Goal: Information Seeking & Learning: Learn about a topic

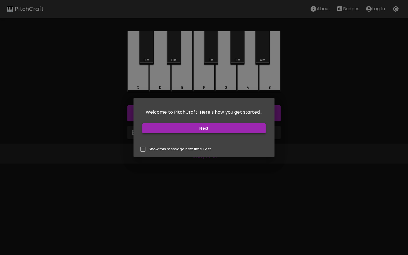
click at [192, 131] on button "Next" at bounding box center [204, 129] width 124 height 10
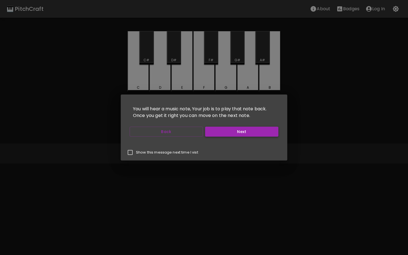
click at [247, 136] on button "Next" at bounding box center [241, 132] width 73 height 10
click at [247, 136] on button "Start Playing" at bounding box center [241, 132] width 73 height 10
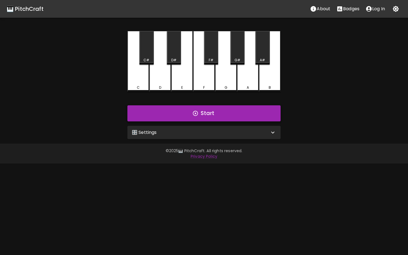
click at [217, 112] on button "Start" at bounding box center [203, 114] width 153 height 16
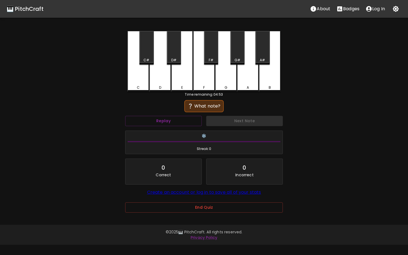
click at [189, 85] on div "E" at bounding box center [182, 87] width 21 height 5
click at [248, 81] on div "A" at bounding box center [248, 61] width 22 height 61
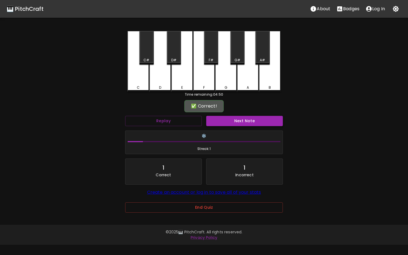
click at [253, 123] on button "Next Note" at bounding box center [244, 121] width 77 height 10
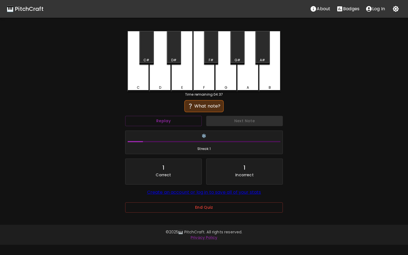
click at [149, 50] on div "C#" at bounding box center [146, 48] width 14 height 34
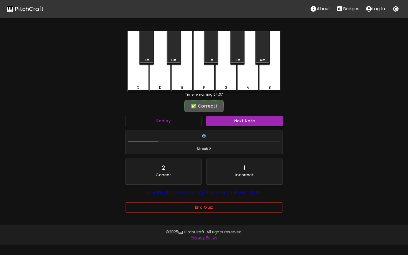
click at [231, 124] on button "Next Note" at bounding box center [244, 121] width 77 height 10
click at [210, 46] on div "F#" at bounding box center [211, 48] width 14 height 34
click at [240, 122] on button "Next Note" at bounding box center [244, 121] width 77 height 10
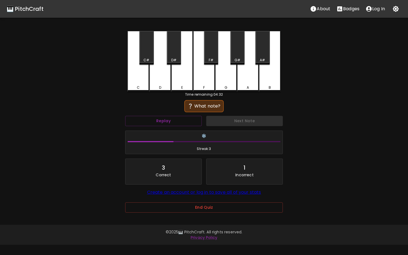
click at [237, 57] on div "G#" at bounding box center [237, 48] width 14 height 34
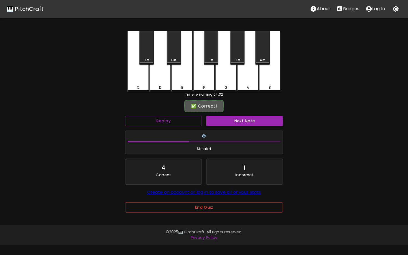
click at [246, 121] on button "Next Note" at bounding box center [244, 121] width 77 height 10
click at [143, 51] on div "C#" at bounding box center [146, 48] width 14 height 34
click at [237, 120] on button "Next Note" at bounding box center [244, 121] width 77 height 10
click at [151, 49] on div "C#" at bounding box center [146, 48] width 14 height 34
click at [235, 122] on button "Next Note" at bounding box center [244, 121] width 77 height 10
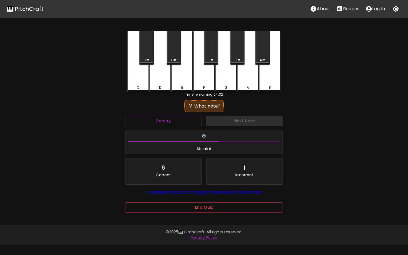
click at [165, 75] on div "D" at bounding box center [160, 61] width 22 height 61
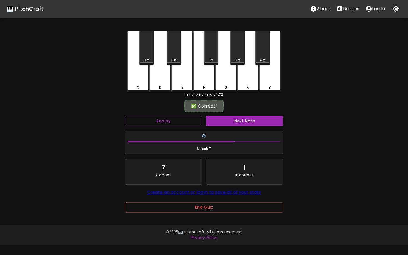
click at [251, 120] on button "Next Note" at bounding box center [244, 121] width 77 height 10
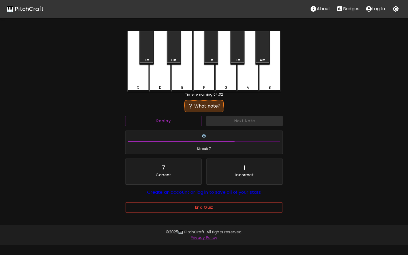
click at [241, 52] on div "G#" at bounding box center [237, 48] width 14 height 34
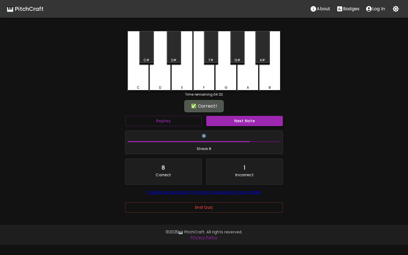
click at [271, 121] on button "Next Note" at bounding box center [244, 121] width 77 height 10
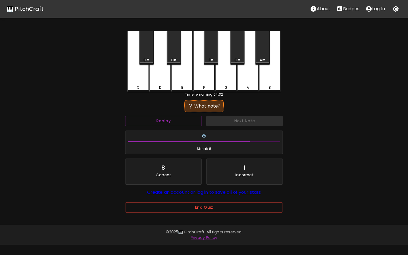
click at [166, 84] on div "D" at bounding box center [160, 61] width 22 height 61
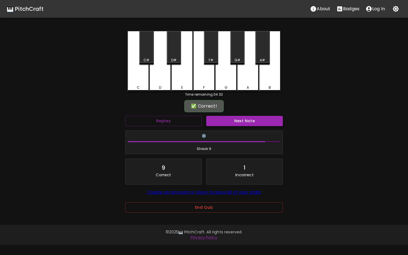
click at [244, 121] on button "Next Note" at bounding box center [244, 121] width 77 height 10
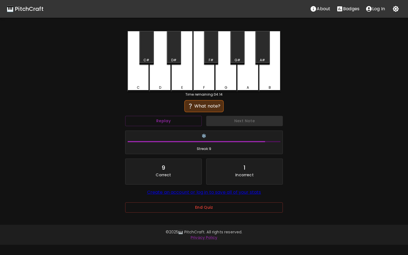
click at [135, 84] on div "C" at bounding box center [138, 61] width 22 height 61
click at [278, 82] on div "B" at bounding box center [270, 61] width 22 height 61
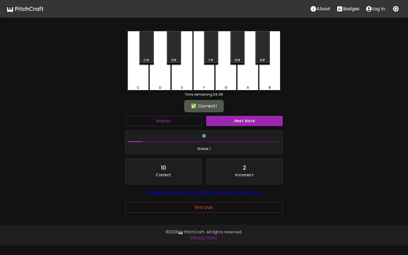
click at [255, 121] on button "Next Note" at bounding box center [244, 121] width 77 height 10
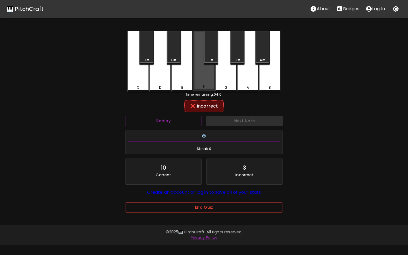
click at [206, 81] on div "F" at bounding box center [204, 61] width 22 height 60
click at [145, 56] on div "C#" at bounding box center [146, 48] width 14 height 34
click at [159, 87] on div "D" at bounding box center [160, 87] width 2 height 5
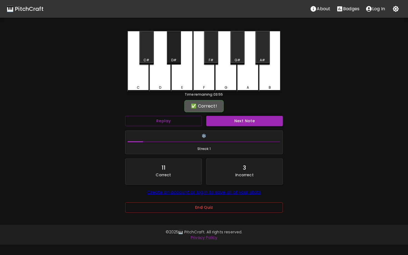
click at [171, 58] on div "D#" at bounding box center [173, 60] width 13 height 5
click at [240, 121] on button "Next Note" at bounding box center [244, 121] width 77 height 10
click at [145, 49] on div "C#" at bounding box center [146, 48] width 14 height 34
click at [242, 122] on button "Next Note" at bounding box center [244, 121] width 77 height 10
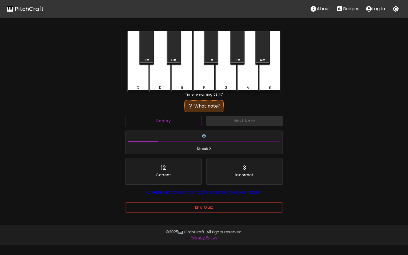
click at [236, 52] on div "G#" at bounding box center [237, 48] width 14 height 34
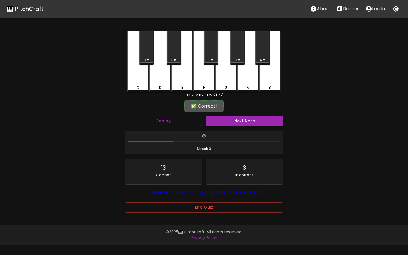
click at [252, 122] on button "Next Note" at bounding box center [244, 121] width 77 height 10
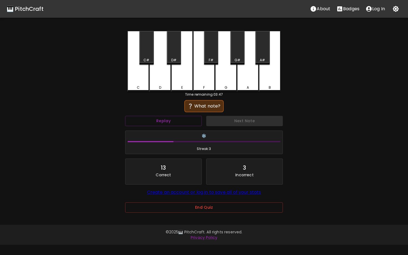
click at [185, 82] on div "E" at bounding box center [182, 61] width 22 height 61
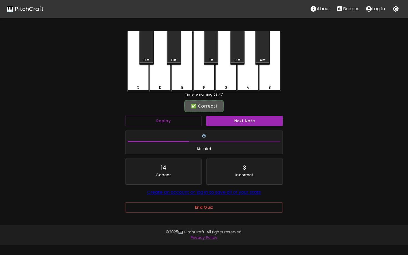
click at [237, 116] on div "Next Note" at bounding box center [244, 121] width 81 height 15
click at [237, 120] on button "Next Note" at bounding box center [244, 121] width 77 height 10
click at [250, 85] on div "A" at bounding box center [248, 86] width 21 height 5
click at [252, 121] on button "Next Note" at bounding box center [244, 121] width 77 height 10
click at [207, 82] on div "F" at bounding box center [204, 61] width 22 height 60
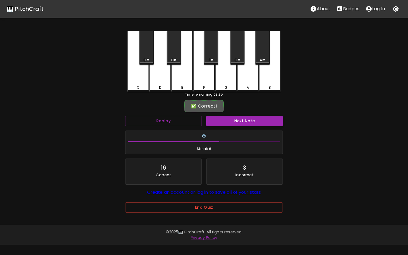
click at [238, 121] on button "Next Note" at bounding box center [244, 121] width 77 height 10
click at [152, 48] on div "C#" at bounding box center [146, 48] width 14 height 34
click at [235, 122] on button "Next Note" at bounding box center [244, 121] width 77 height 10
click at [145, 51] on div "C#" at bounding box center [146, 48] width 14 height 34
click at [239, 125] on button "Next Note" at bounding box center [244, 121] width 77 height 10
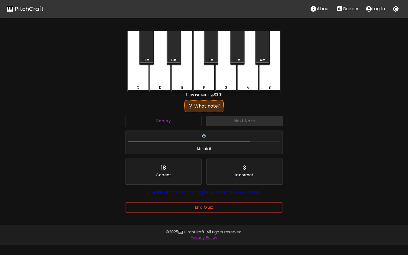
click at [229, 86] on div "G" at bounding box center [226, 87] width 21 height 5
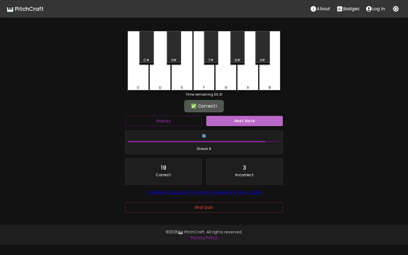
click at [240, 121] on button "Next Note" at bounding box center [244, 121] width 77 height 10
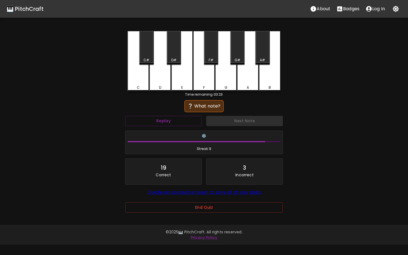
click at [213, 53] on div "F#" at bounding box center [211, 48] width 14 height 34
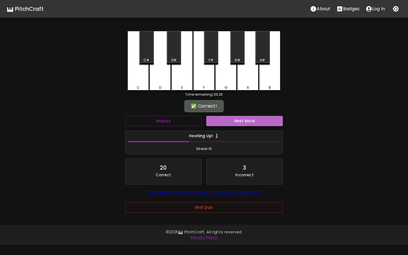
click at [248, 122] on button "Next Note" at bounding box center [244, 121] width 77 height 10
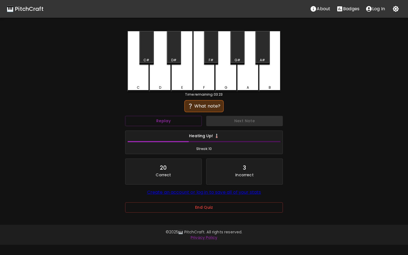
drag, startPoint x: 225, startPoint y: 84, endPoint x: 226, endPoint y: 92, distance: 8.1
click at [226, 92] on div "C C# D D# E F F# G G# A A# B Time remaining: 03:23 ❔ What note? Replay Next Not…" at bounding box center [204, 126] width 167 height 190
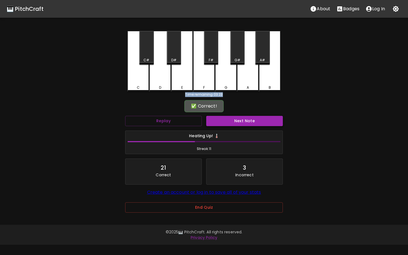
click at [232, 121] on button "Next Note" at bounding box center [244, 121] width 77 height 10
click at [178, 56] on div "D#" at bounding box center [174, 48] width 14 height 34
click at [175, 56] on div "D#" at bounding box center [174, 48] width 14 height 34
click at [185, 76] on div "E" at bounding box center [182, 61] width 22 height 61
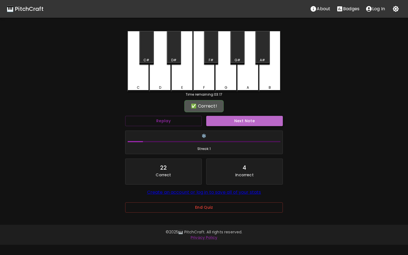
click at [232, 122] on button "Next Note" at bounding box center [244, 121] width 77 height 10
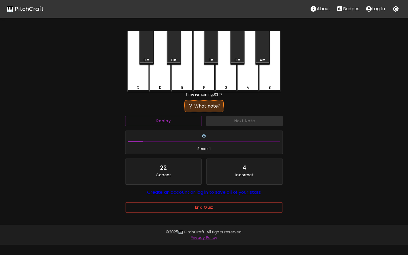
click at [242, 83] on div "A" at bounding box center [248, 61] width 22 height 61
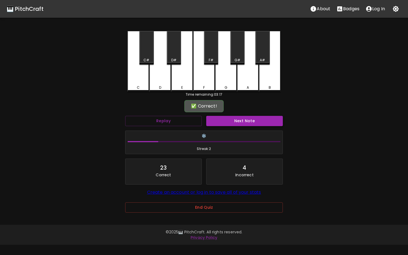
click at [242, 119] on button "Next Note" at bounding box center [244, 121] width 77 height 10
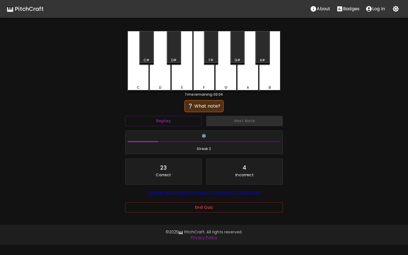
click at [136, 82] on div "C" at bounding box center [138, 61] width 22 height 61
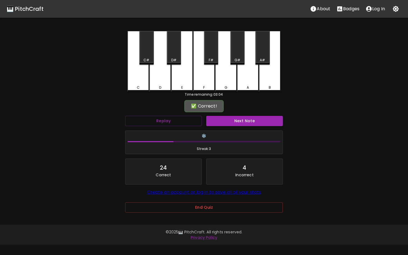
click at [245, 120] on button "Next Note" at bounding box center [244, 121] width 77 height 10
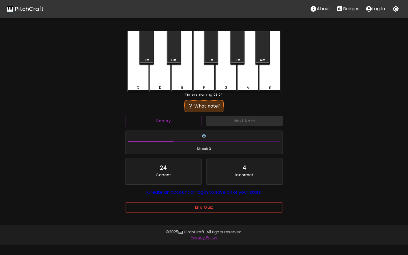
click at [149, 53] on div "C#" at bounding box center [146, 48] width 14 height 34
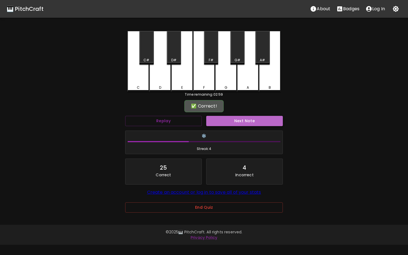
click at [257, 123] on button "Next Note" at bounding box center [244, 121] width 77 height 10
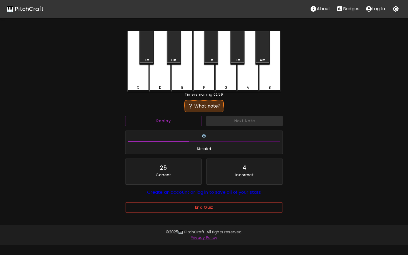
click at [215, 49] on div "F#" at bounding box center [211, 48] width 14 height 34
click at [177, 122] on button "Replay" at bounding box center [163, 121] width 77 height 10
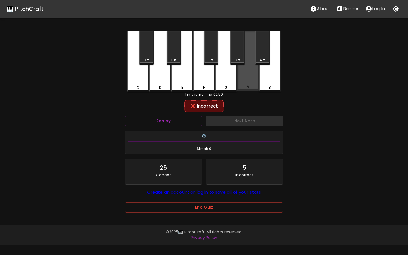
click at [244, 84] on div "A" at bounding box center [248, 61] width 22 height 60
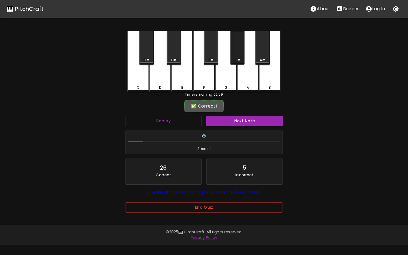
click at [235, 58] on div "G#" at bounding box center [238, 60] width 6 height 5
click at [239, 121] on button "Next Note" at bounding box center [244, 121] width 77 height 10
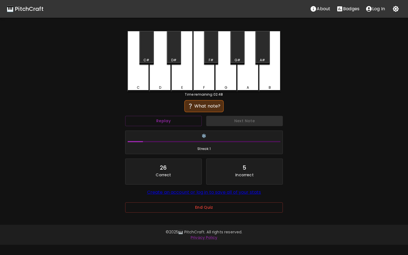
click at [161, 85] on div "D" at bounding box center [160, 61] width 22 height 61
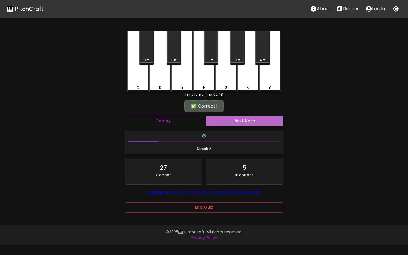
click at [249, 122] on button "Next Note" at bounding box center [244, 121] width 77 height 10
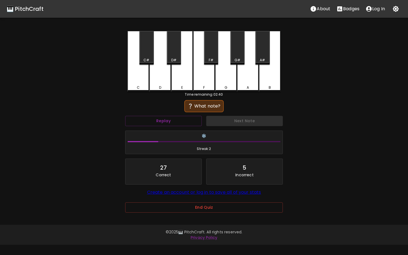
click at [268, 56] on div "A#" at bounding box center [262, 48] width 14 height 34
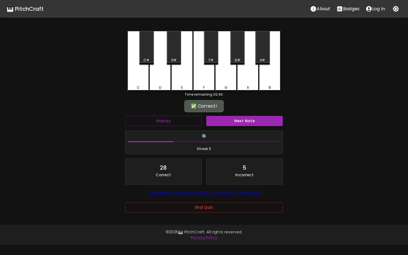
click at [259, 126] on button "Next Note" at bounding box center [244, 121] width 77 height 10
click at [186, 80] on div "E" at bounding box center [182, 61] width 22 height 60
click at [241, 124] on button "Next Note" at bounding box center [244, 121] width 77 height 10
click at [258, 47] on div "A#" at bounding box center [262, 48] width 14 height 34
click at [267, 119] on button "Next Note" at bounding box center [244, 121] width 77 height 10
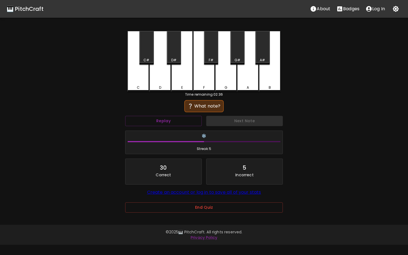
click at [183, 85] on div "E" at bounding box center [182, 61] width 22 height 61
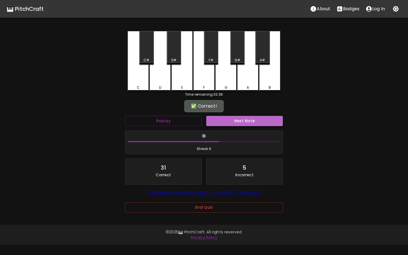
click at [252, 121] on button "Next Note" at bounding box center [244, 121] width 77 height 10
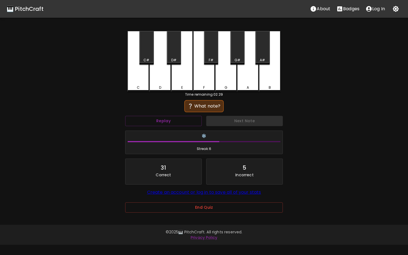
click at [221, 85] on div "G" at bounding box center [226, 61] width 22 height 61
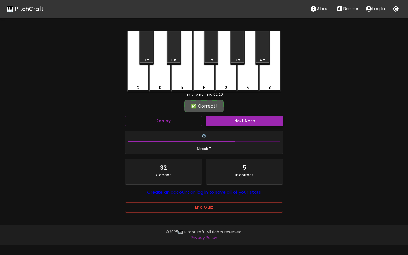
click at [243, 124] on button "Next Note" at bounding box center [244, 121] width 77 height 10
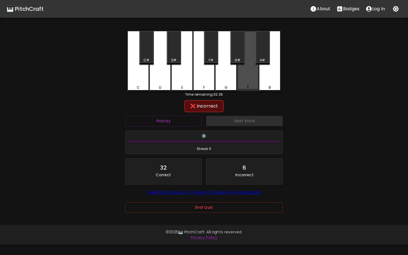
click at [252, 85] on div "A" at bounding box center [248, 61] width 22 height 60
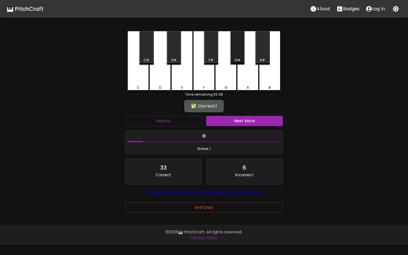
click at [243, 51] on div "G#" at bounding box center [237, 48] width 14 height 34
click at [252, 122] on button "Next Note" at bounding box center [244, 121] width 77 height 10
click at [253, 87] on div "A" at bounding box center [248, 86] width 21 height 5
click at [250, 123] on button "Next Note" at bounding box center [244, 121] width 77 height 10
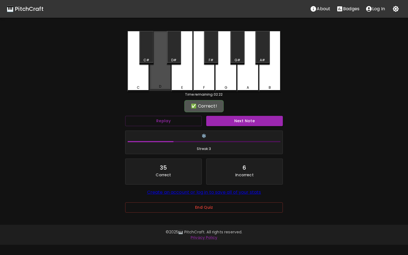
click at [157, 81] on div "D" at bounding box center [160, 61] width 22 height 60
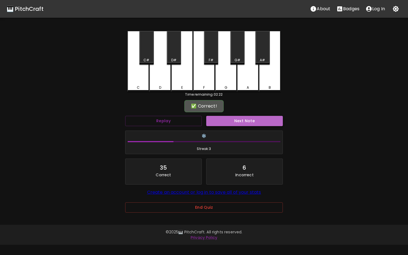
click at [239, 121] on button "Next Note" at bounding box center [244, 121] width 77 height 10
click at [145, 48] on div "C#" at bounding box center [146, 48] width 14 height 34
click at [233, 120] on button "Next Note" at bounding box center [244, 121] width 77 height 10
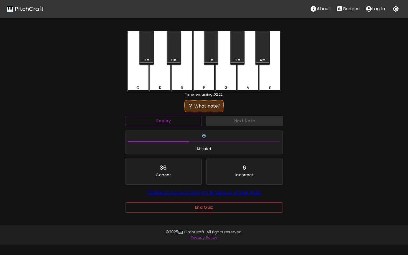
click at [207, 58] on div "F#" at bounding box center [211, 60] width 13 height 5
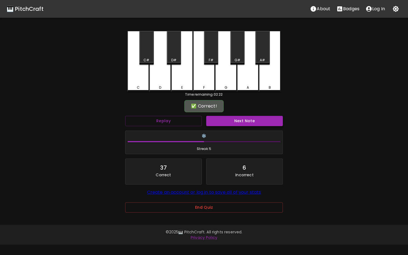
click at [251, 125] on button "Next Note" at bounding box center [244, 121] width 77 height 10
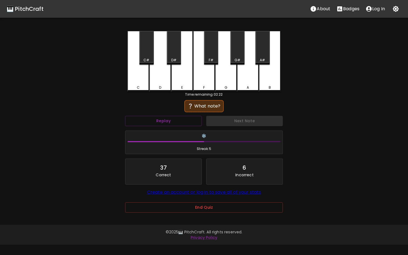
click at [150, 59] on div "C#" at bounding box center [146, 60] width 13 height 5
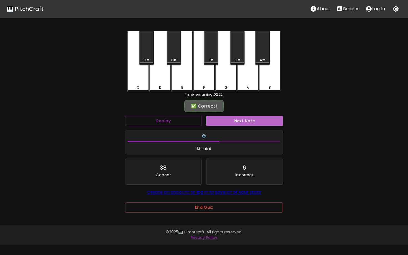
click at [245, 121] on button "Next Note" at bounding box center [244, 121] width 77 height 10
click at [267, 41] on div "A#" at bounding box center [262, 48] width 14 height 34
click at [260, 120] on button "Next Note" at bounding box center [244, 121] width 77 height 10
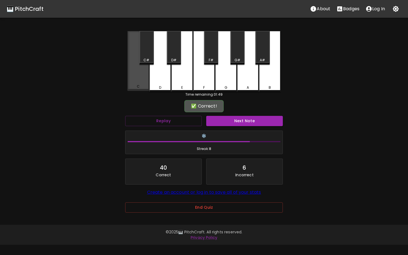
click at [136, 85] on div "C" at bounding box center [138, 86] width 21 height 5
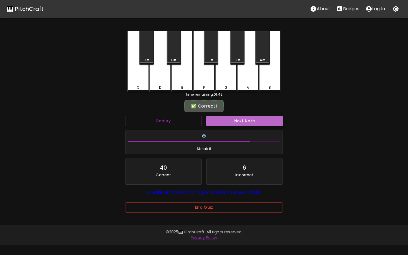
click at [234, 118] on button "Next Note" at bounding box center [244, 121] width 77 height 10
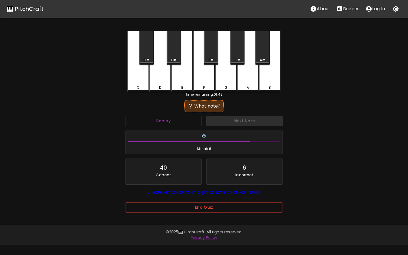
click at [207, 79] on div "F" at bounding box center [204, 61] width 22 height 61
click at [224, 87] on div "G" at bounding box center [226, 87] width 21 height 5
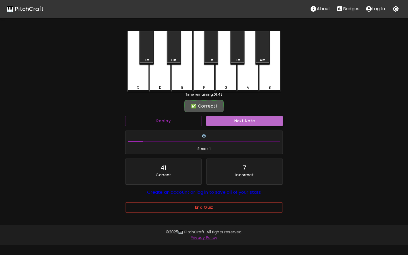
click at [233, 120] on button "Next Note" at bounding box center [244, 121] width 77 height 10
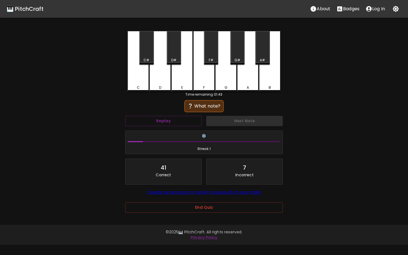
click at [212, 49] on div "F#" at bounding box center [211, 48] width 14 height 34
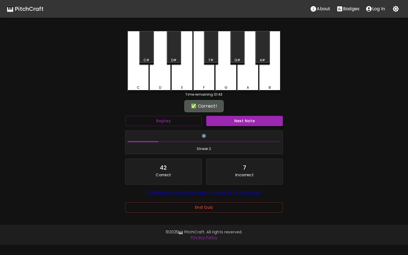
click at [233, 123] on button "Next Note" at bounding box center [244, 121] width 77 height 10
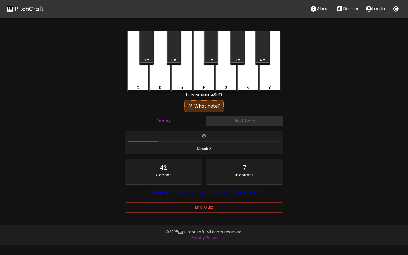
click at [262, 60] on div "A#" at bounding box center [262, 60] width 5 height 5
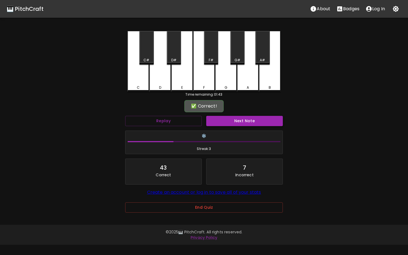
click at [258, 122] on button "Next Note" at bounding box center [244, 121] width 77 height 10
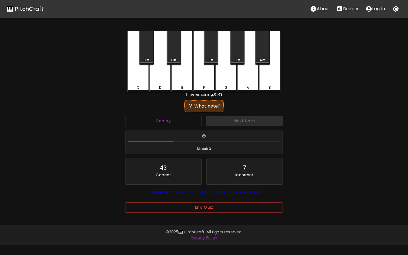
click at [213, 53] on div "F#" at bounding box center [211, 48] width 14 height 34
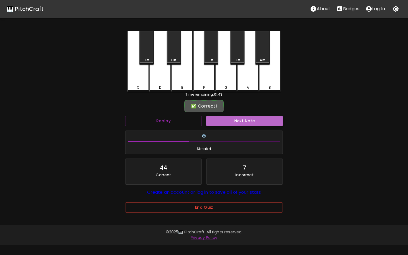
click at [230, 119] on button "Next Note" at bounding box center [244, 121] width 77 height 10
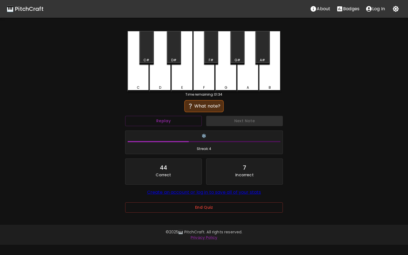
click at [231, 90] on div "G" at bounding box center [226, 61] width 22 height 61
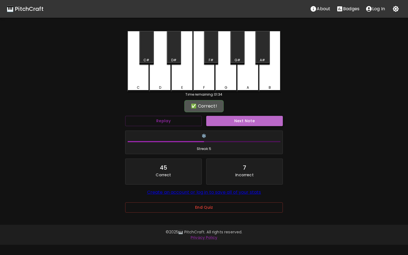
click at [242, 123] on button "Next Note" at bounding box center [244, 121] width 77 height 10
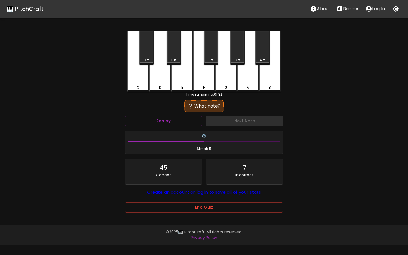
click at [273, 86] on div "B" at bounding box center [270, 87] width 21 height 5
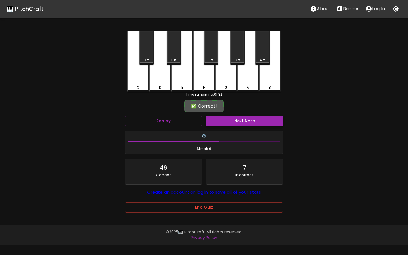
click at [256, 118] on button "Next Note" at bounding box center [244, 121] width 77 height 10
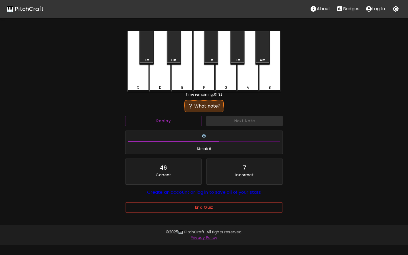
click at [253, 81] on div "A" at bounding box center [248, 61] width 22 height 61
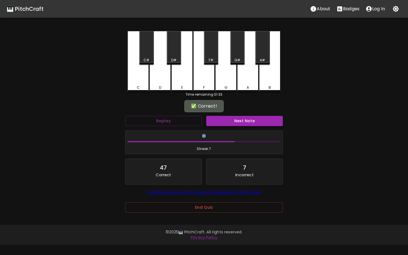
click at [255, 122] on button "Next Note" at bounding box center [244, 121] width 77 height 10
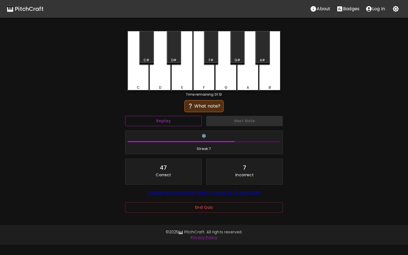
click at [171, 123] on button "Replay" at bounding box center [163, 121] width 77 height 10
click at [139, 82] on div "C" at bounding box center [138, 61] width 22 height 61
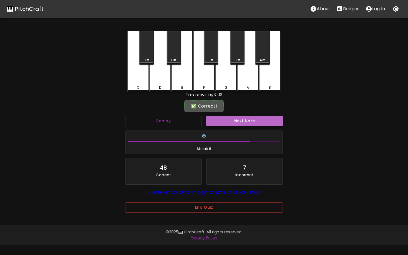
click at [243, 117] on button "Next Note" at bounding box center [244, 121] width 77 height 10
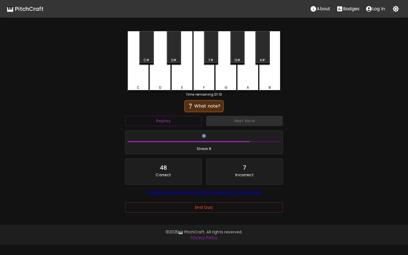
click at [215, 44] on div "F#" at bounding box center [211, 48] width 14 height 34
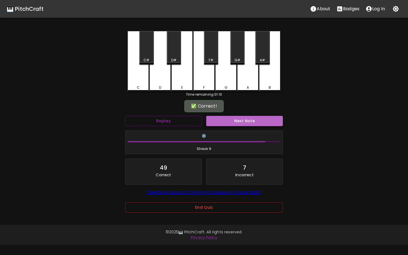
click at [241, 120] on button "Next Note" at bounding box center [244, 121] width 77 height 10
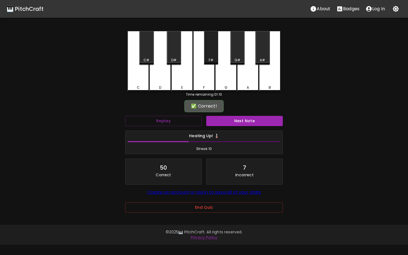
click at [210, 49] on div "F#" at bounding box center [211, 48] width 14 height 34
click at [242, 124] on button "Next Note" at bounding box center [244, 121] width 77 height 10
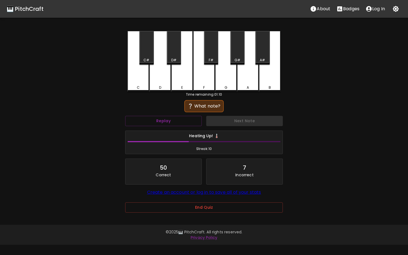
click at [207, 84] on div "F" at bounding box center [204, 61] width 22 height 61
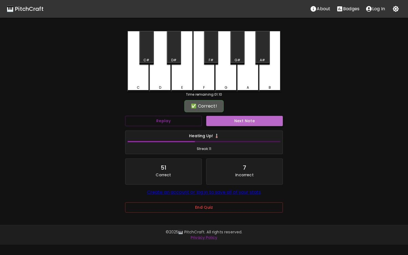
click at [224, 120] on button "Next Note" at bounding box center [244, 121] width 77 height 10
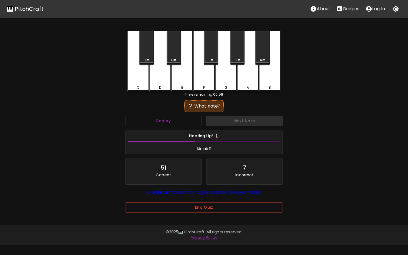
click at [146, 53] on div "C#" at bounding box center [146, 48] width 14 height 34
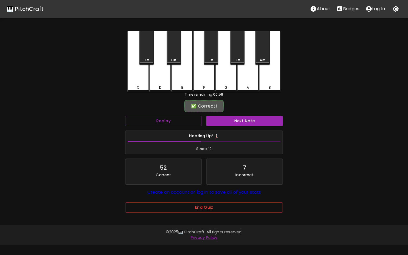
click at [217, 121] on button "Next Note" at bounding box center [244, 121] width 77 height 10
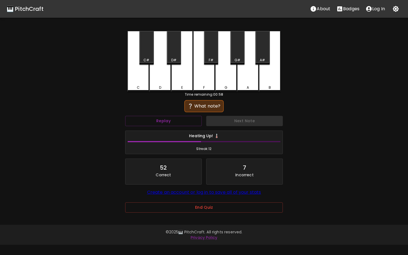
click at [146, 46] on div "C#" at bounding box center [146, 48] width 14 height 34
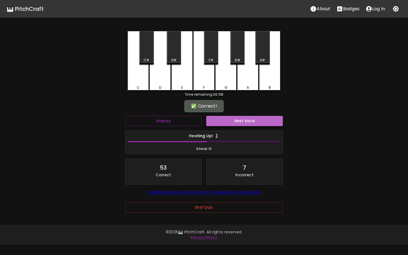
click at [225, 119] on button "Next Note" at bounding box center [244, 121] width 77 height 10
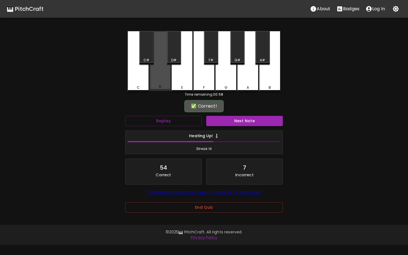
click at [161, 82] on div "D" at bounding box center [160, 61] width 22 height 60
click at [220, 126] on div "Next Note" at bounding box center [244, 121] width 81 height 15
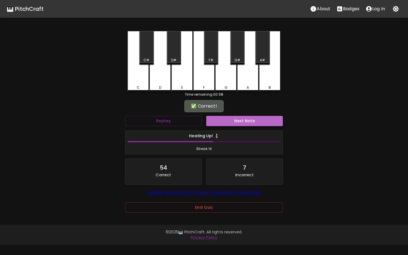
click at [227, 125] on button "Next Note" at bounding box center [244, 121] width 77 height 10
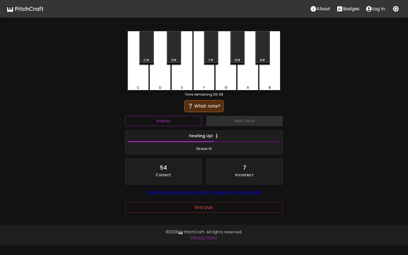
click at [182, 118] on button "Replay" at bounding box center [163, 121] width 77 height 10
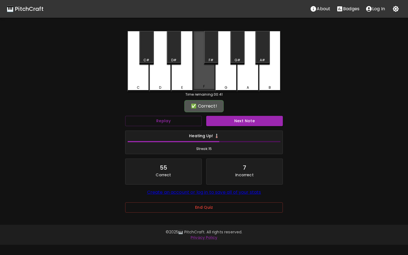
click at [205, 81] on div "F" at bounding box center [204, 61] width 22 height 60
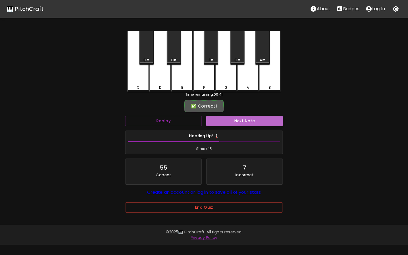
click at [242, 122] on button "Next Note" at bounding box center [244, 121] width 77 height 10
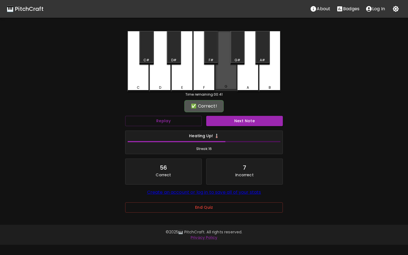
click at [226, 82] on div "G" at bounding box center [226, 61] width 22 height 60
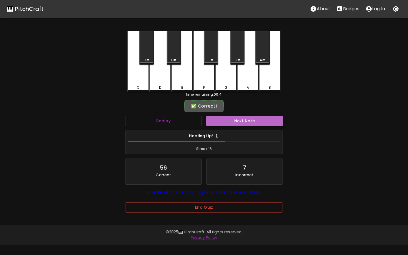
click at [238, 121] on button "Next Note" at bounding box center [244, 121] width 77 height 10
click at [236, 61] on div "G#" at bounding box center [238, 60] width 6 height 5
click at [247, 122] on button "Next Note" at bounding box center [244, 121] width 77 height 10
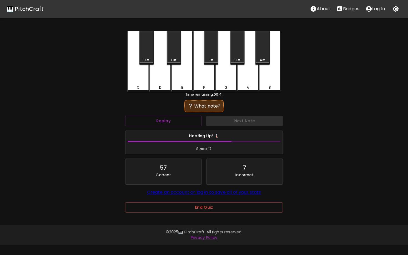
click at [228, 79] on div "G" at bounding box center [226, 61] width 22 height 61
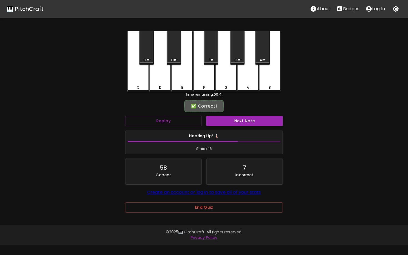
click at [238, 124] on button "Next Note" at bounding box center [244, 121] width 77 height 10
click at [265, 84] on div "B" at bounding box center [270, 61] width 22 height 60
click at [248, 120] on button "Next Note" at bounding box center [244, 121] width 77 height 10
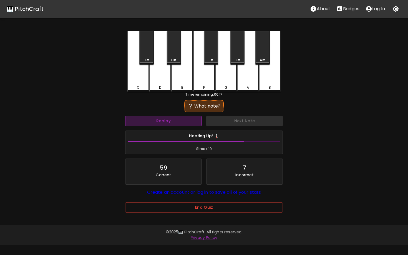
click at [170, 124] on button "Replay" at bounding box center [163, 121] width 77 height 10
click at [143, 86] on div "C" at bounding box center [138, 87] width 21 height 5
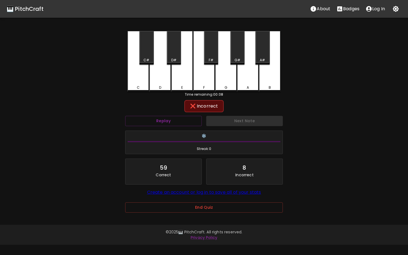
click at [180, 83] on div "E" at bounding box center [182, 61] width 22 height 61
click at [167, 76] on div "D" at bounding box center [160, 61] width 22 height 60
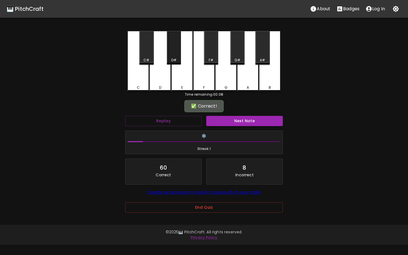
click at [172, 49] on div "D#" at bounding box center [174, 48] width 14 height 34
click at [234, 122] on button "Next Note" at bounding box center [244, 121] width 77 height 10
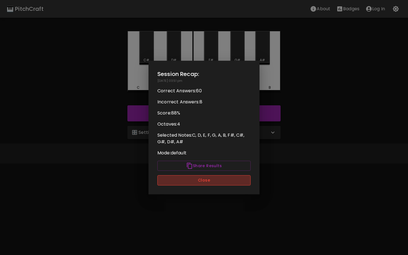
click at [240, 182] on button "Close" at bounding box center [203, 180] width 93 height 10
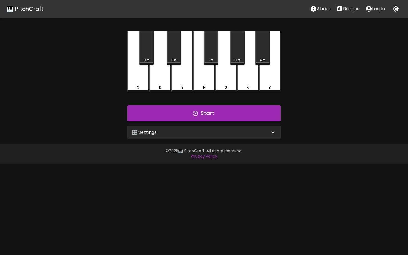
click at [233, 131] on div "🎛️ Settings" at bounding box center [201, 132] width 138 height 7
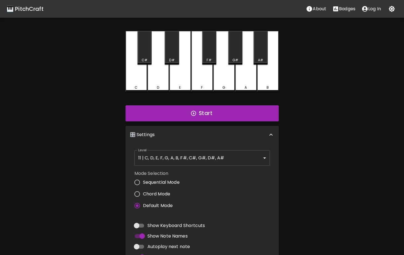
scroll to position [81, 0]
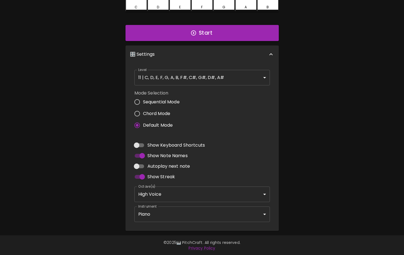
click at [164, 101] on span "Sequential Mode" at bounding box center [161, 102] width 37 height 7
click at [143, 101] on input "Sequential Mode" at bounding box center [137, 102] width 12 height 12
radio input "true"
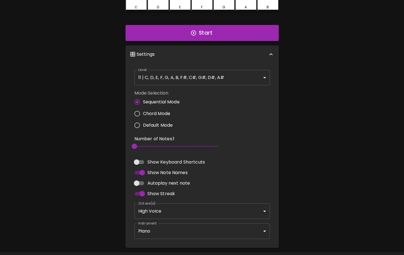
click at [165, 112] on span "Chord Mode" at bounding box center [156, 114] width 27 height 7
click at [143, 112] on input "Chord Mode" at bounding box center [137, 114] width 12 height 12
radio input "true"
click at [169, 104] on span "Sequential Mode" at bounding box center [161, 102] width 37 height 7
click at [143, 104] on input "Sequential Mode" at bounding box center [137, 102] width 12 height 12
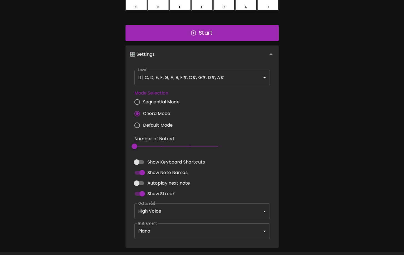
radio input "true"
click at [167, 114] on span "Chord Mode" at bounding box center [156, 114] width 27 height 7
click at [143, 114] on input "Chord Mode" at bounding box center [137, 114] width 12 height 12
radio input "true"
click at [172, 101] on span "Sequential Mode" at bounding box center [161, 102] width 37 height 7
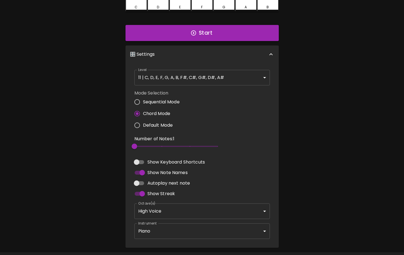
click at [143, 101] on input "Sequential Mode" at bounding box center [137, 102] width 12 height 12
radio input "true"
type input "12"
drag, startPoint x: 135, startPoint y: 147, endPoint x: 241, endPoint y: 149, distance: 106.4
click at [242, 150] on div "Number of Notes: 12 12" at bounding box center [202, 144] width 140 height 21
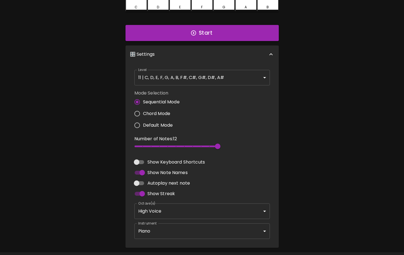
scroll to position [97, 0]
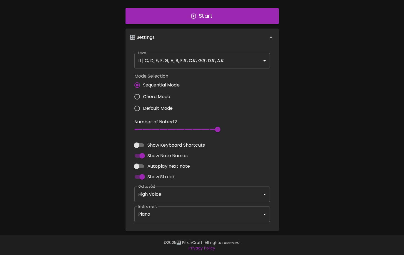
click at [161, 100] on label "Chord Mode" at bounding box center [155, 97] width 48 height 12
click at [143, 100] on input "Chord Mode" at bounding box center [137, 97] width 12 height 12
radio input "true"
click at [151, 89] on label "Sequential Mode" at bounding box center [155, 85] width 48 height 12
click at [143, 89] on input "Sequential Mode" at bounding box center [137, 85] width 12 height 12
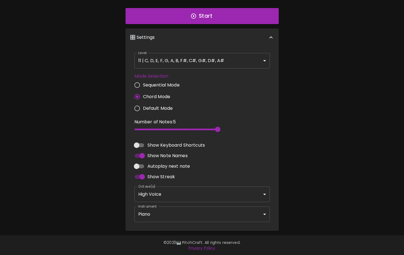
radio input "true"
click at [181, 63] on body "🎹 PitchCraft About Badges Log In C C# D D# E F F# G G# A A# B Start 🎛️ Settings…" at bounding box center [202, 79] width 404 height 353
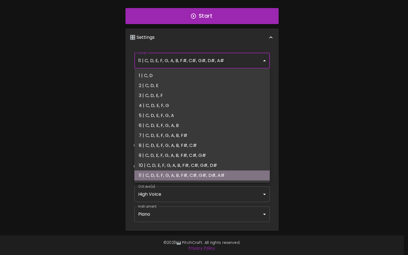
click at [202, 177] on li "11 | C, D, E, F, G, A, B, F#, C#, G#, D#, A#" at bounding box center [201, 176] width 135 height 10
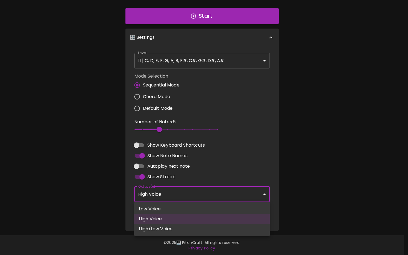
click at [223, 197] on body "🎹 PitchCraft About Badges Log In C C# D D# E F F# G G# A A# B Start 🎛️ Settings…" at bounding box center [204, 79] width 408 height 353
click at [223, 197] on div at bounding box center [204, 127] width 408 height 255
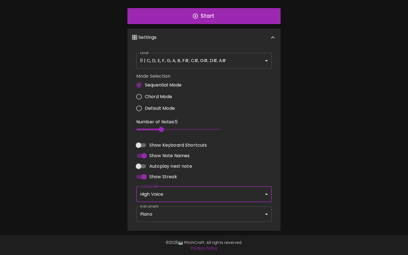
click at [222, 213] on body "🎹 PitchCraft About Badges Log In C C# D D# E F F# G G# A A# B Start 🎛️ Settings…" at bounding box center [204, 79] width 408 height 353
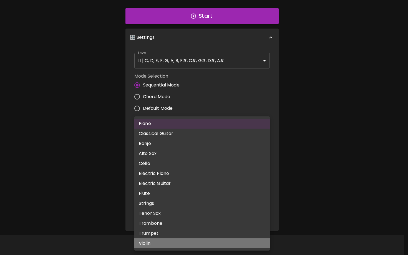
click at [219, 245] on li "Violin" at bounding box center [201, 244] width 135 height 10
type input "violin"
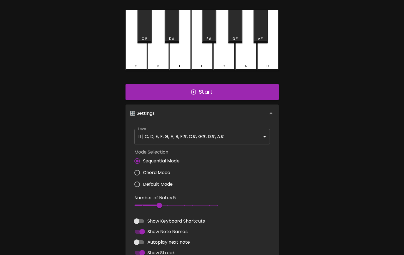
scroll to position [0, 0]
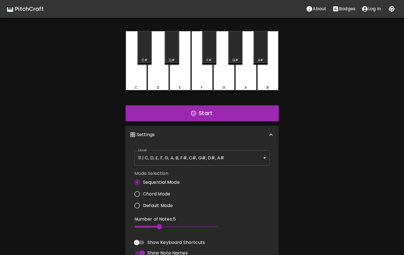
click at [239, 113] on button "Start" at bounding box center [201, 114] width 153 height 16
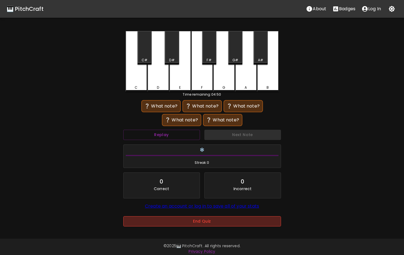
click at [236, 223] on button "End Quiz" at bounding box center [202, 222] width 158 height 10
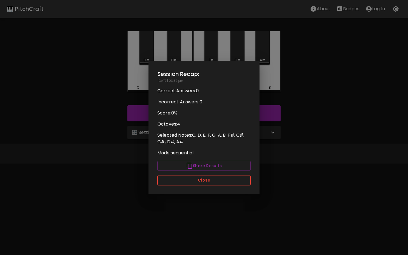
click at [214, 181] on button "Close" at bounding box center [203, 180] width 93 height 10
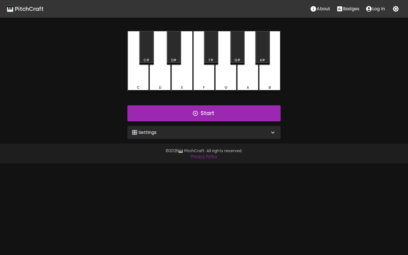
click at [208, 135] on div "🎛️ Settings" at bounding box center [201, 132] width 138 height 7
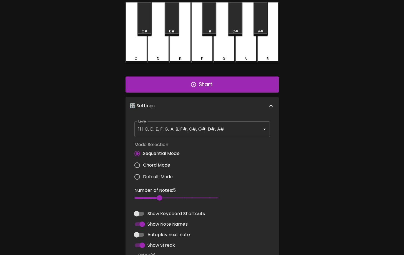
scroll to position [29, 0]
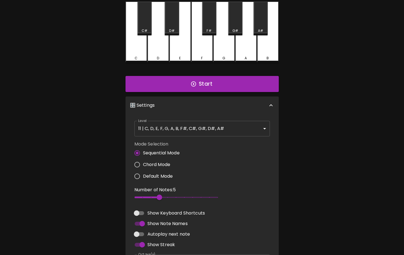
click at [164, 165] on span "Chord Mode" at bounding box center [156, 165] width 27 height 7
click at [143, 165] on input "Chord Mode" at bounding box center [137, 165] width 12 height 12
radio input "true"
type input "2"
drag, startPoint x: 185, startPoint y: 196, endPoint x: 113, endPoint y: 198, distance: 72.5
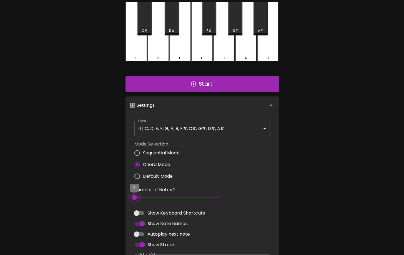
click at [113, 198] on div "🎹 PitchCraft About Badges Log In C C# D D# E F F# G G# A A# B Start 🎛️ Settings…" at bounding box center [202, 135] width 404 height 329
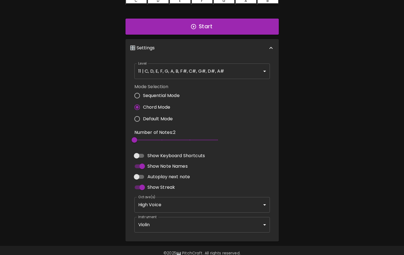
scroll to position [97, 0]
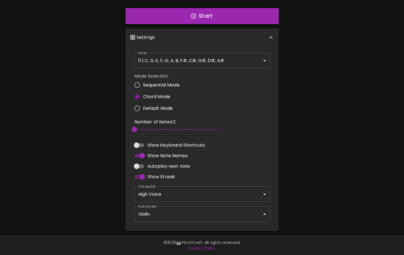
click at [200, 21] on button "Start" at bounding box center [201, 16] width 153 height 16
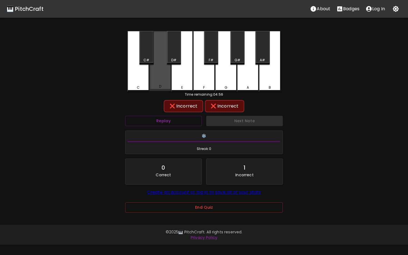
click at [162, 87] on div "D" at bounding box center [160, 86] width 21 height 5
click at [201, 85] on div "F" at bounding box center [204, 87] width 21 height 5
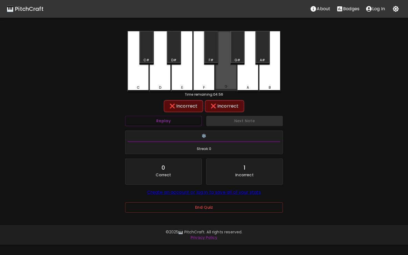
click at [221, 34] on div "G" at bounding box center [226, 61] width 22 height 60
click at [210, 45] on div "F#" at bounding box center [211, 48] width 14 height 34
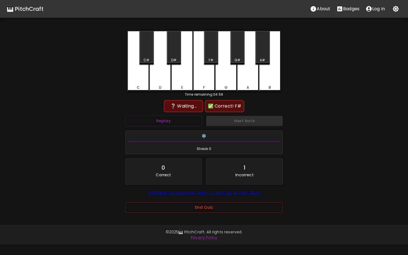
click at [276, 77] on div "B" at bounding box center [270, 61] width 22 height 61
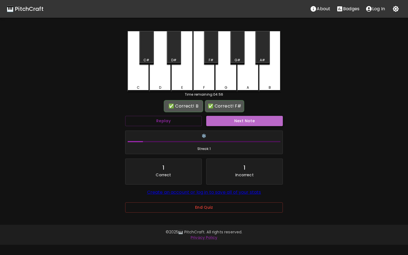
click at [245, 120] on button "Next Note" at bounding box center [244, 121] width 77 height 10
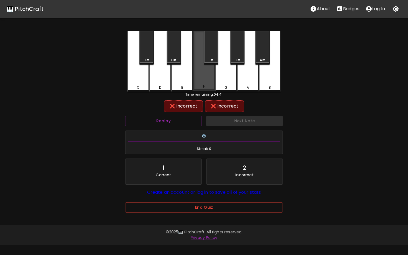
click at [205, 77] on div "F" at bounding box center [204, 61] width 22 height 60
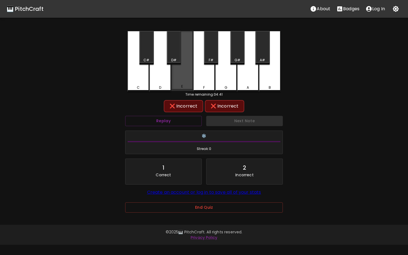
click at [191, 79] on div "E" at bounding box center [182, 61] width 22 height 60
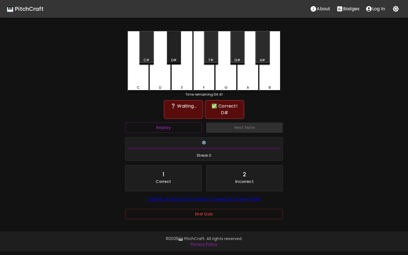
click at [172, 51] on div "D#" at bounding box center [174, 48] width 14 height 34
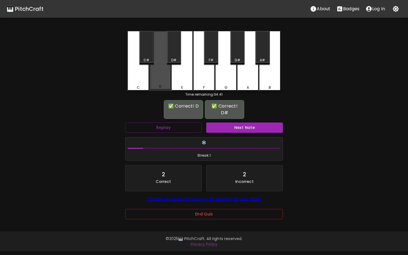
click at [165, 77] on div "D" at bounding box center [160, 61] width 22 height 60
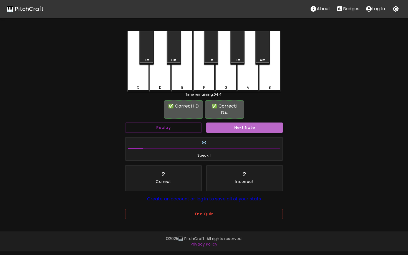
click at [215, 123] on button "Next Note" at bounding box center [244, 128] width 77 height 10
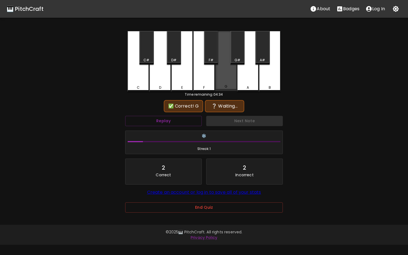
click at [227, 85] on div "G" at bounding box center [226, 86] width 3 height 5
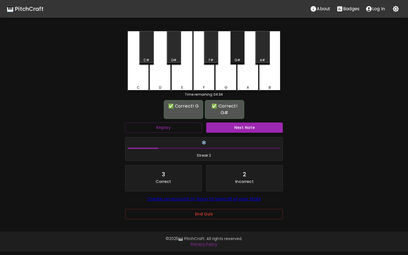
click at [238, 61] on div "G#" at bounding box center [238, 60] width 6 height 5
click at [239, 123] on button "Next Note" at bounding box center [244, 128] width 77 height 10
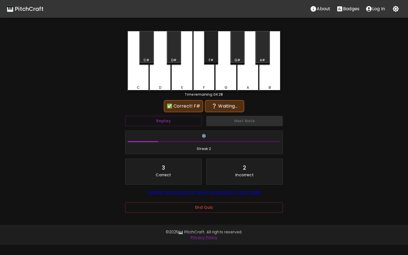
click at [216, 50] on div "F#" at bounding box center [211, 48] width 14 height 34
click at [169, 125] on button "Replay" at bounding box center [163, 121] width 77 height 10
click at [164, 81] on div "D" at bounding box center [160, 61] width 22 height 61
click at [210, 52] on div "F#" at bounding box center [211, 48] width 14 height 34
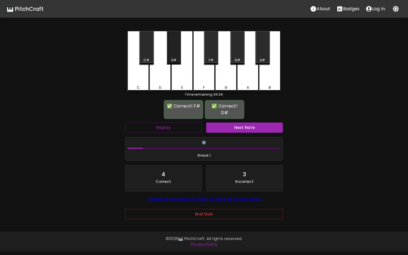
click at [179, 50] on div "D#" at bounding box center [174, 48] width 14 height 34
click at [223, 123] on button "Next Note" at bounding box center [244, 128] width 77 height 10
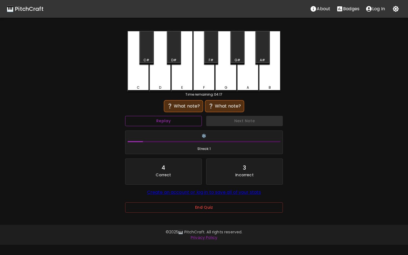
click at [189, 121] on button "Replay" at bounding box center [163, 121] width 77 height 10
click at [160, 82] on div "D" at bounding box center [160, 61] width 22 height 61
click at [205, 80] on div "F" at bounding box center [204, 61] width 22 height 61
click at [185, 120] on button "Replay" at bounding box center [163, 121] width 77 height 10
click at [208, 80] on div "F" at bounding box center [204, 61] width 22 height 61
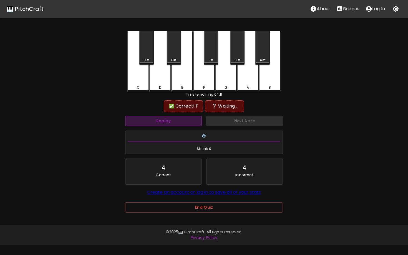
click at [193, 123] on button "Replay" at bounding box center [163, 121] width 77 height 10
click at [139, 81] on div "C" at bounding box center [138, 61] width 22 height 61
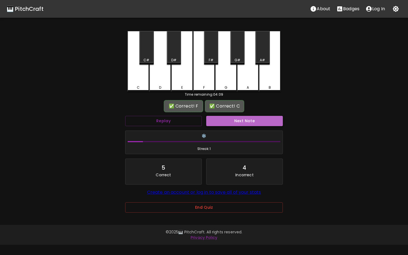
click at [235, 123] on button "Next Note" at bounding box center [244, 121] width 77 height 10
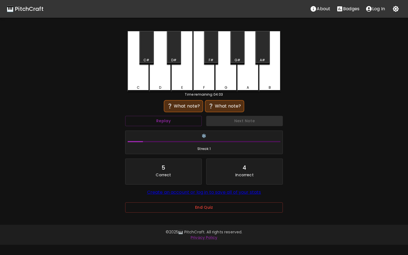
click at [148, 51] on div "C#" at bounding box center [146, 48] width 14 height 34
click at [211, 56] on div "F#" at bounding box center [211, 48] width 14 height 34
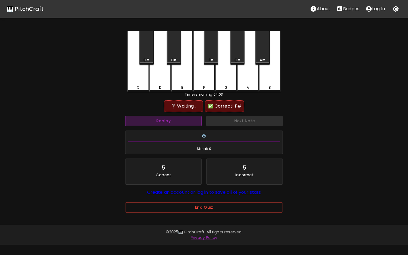
click at [184, 124] on button "Replay" at bounding box center [163, 121] width 77 height 10
click at [273, 81] on div "B" at bounding box center [270, 61] width 22 height 61
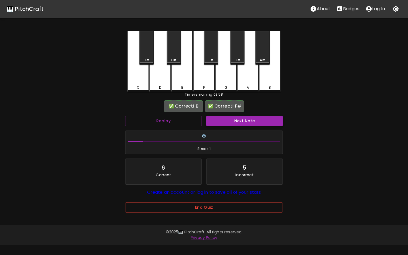
click at [243, 120] on button "Next Note" at bounding box center [244, 121] width 77 height 10
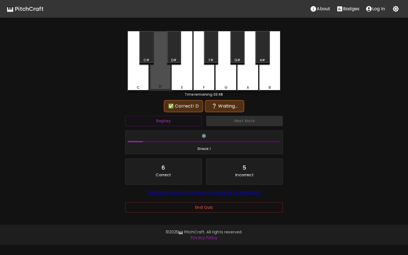
click at [163, 87] on div "D" at bounding box center [160, 86] width 21 height 5
click at [183, 122] on button "Replay" at bounding box center [163, 121] width 77 height 10
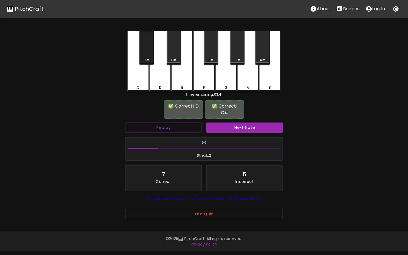
click at [150, 49] on div "C#" at bounding box center [146, 48] width 14 height 34
click at [229, 123] on button "Next Note" at bounding box center [244, 128] width 77 height 10
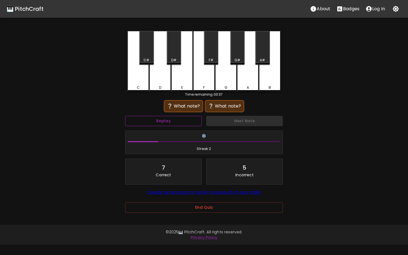
click at [184, 121] on button "Replay" at bounding box center [163, 121] width 77 height 10
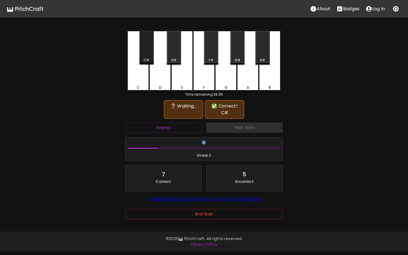
click at [149, 55] on div "C#" at bounding box center [146, 48] width 14 height 34
click at [177, 53] on div "D#" at bounding box center [174, 48] width 14 height 34
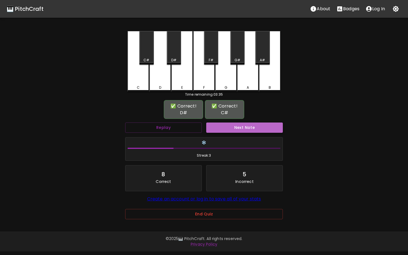
click at [240, 123] on button "Next Note" at bounding box center [244, 128] width 77 height 10
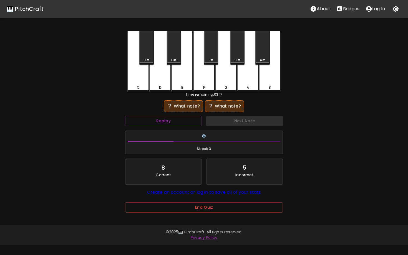
click at [238, 53] on div "G#" at bounding box center [237, 48] width 14 height 34
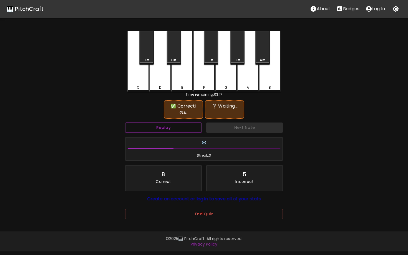
click at [184, 123] on button "Replay" at bounding box center [163, 128] width 77 height 10
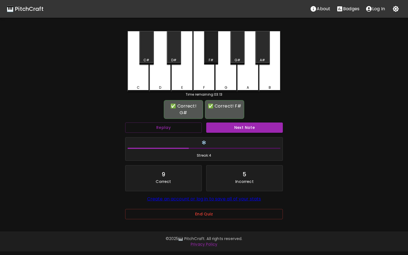
click at [214, 52] on div "F#" at bounding box center [211, 48] width 14 height 34
click at [239, 123] on button "Next Note" at bounding box center [244, 128] width 77 height 10
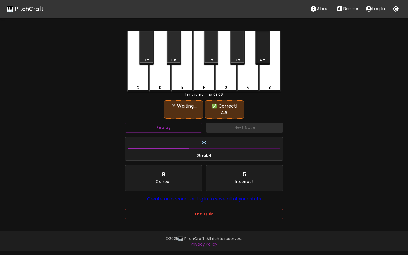
click at [265, 55] on div "A#" at bounding box center [262, 48] width 14 height 34
click at [187, 123] on button "Replay" at bounding box center [163, 128] width 77 height 10
click at [159, 84] on div "D" at bounding box center [160, 61] width 22 height 61
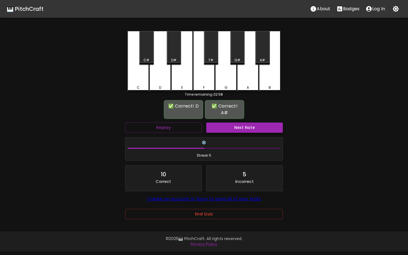
click at [222, 123] on button "Next Note" at bounding box center [244, 128] width 77 height 10
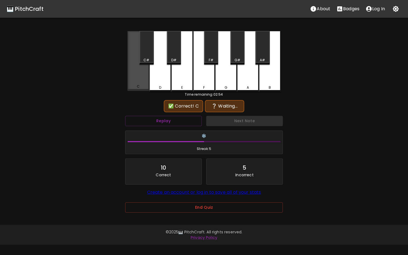
click at [140, 76] on div "C" at bounding box center [138, 61] width 22 height 60
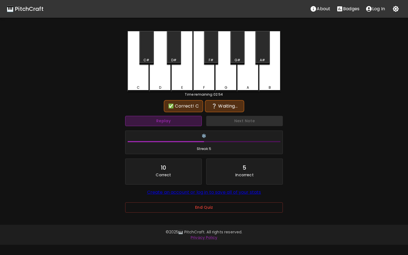
click at [158, 121] on button "Replay" at bounding box center [163, 121] width 77 height 10
click at [213, 52] on div "F#" at bounding box center [211, 48] width 14 height 34
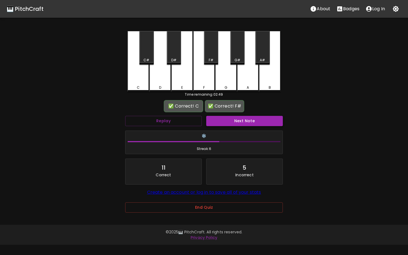
click at [228, 124] on button "Next Note" at bounding box center [244, 121] width 77 height 10
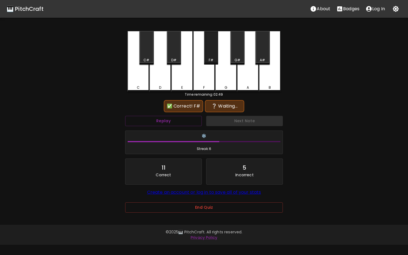
click at [215, 55] on div "F#" at bounding box center [211, 48] width 14 height 34
click at [163, 80] on div "D" at bounding box center [160, 61] width 22 height 61
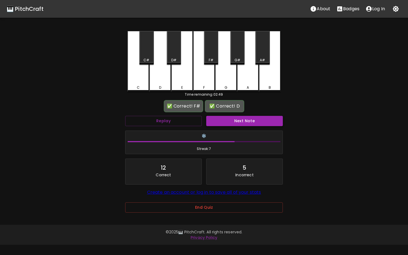
click at [242, 121] on button "Next Note" at bounding box center [244, 121] width 77 height 10
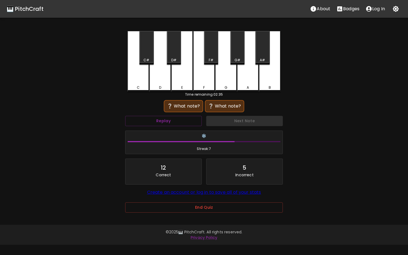
click at [184, 80] on div "E" at bounding box center [182, 61] width 22 height 61
click at [190, 124] on button "Replay" at bounding box center [163, 121] width 77 height 10
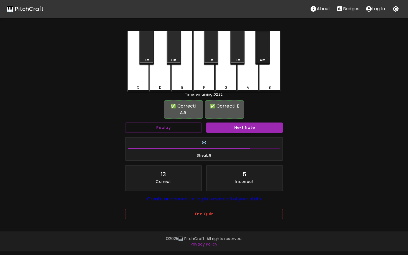
click at [263, 55] on div "A#" at bounding box center [262, 48] width 14 height 34
click at [245, 123] on button "Next Note" at bounding box center [244, 128] width 77 height 10
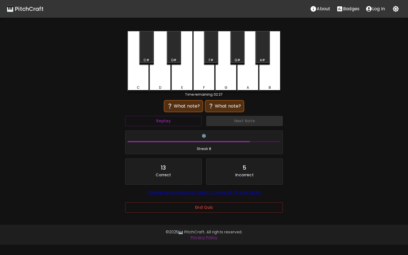
click at [230, 82] on div "G" at bounding box center [226, 61] width 22 height 61
click at [189, 122] on button "Replay" at bounding box center [163, 121] width 77 height 10
click at [210, 41] on div "F#" at bounding box center [211, 48] width 14 height 34
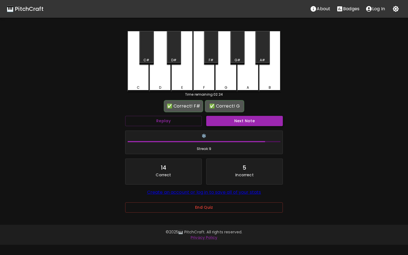
click at [232, 124] on button "Next Note" at bounding box center [244, 121] width 77 height 10
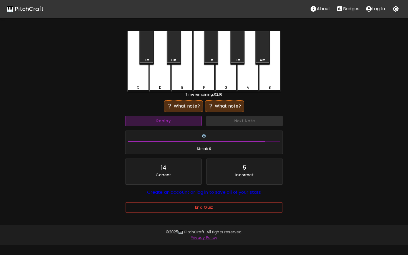
click at [184, 121] on button "Replay" at bounding box center [163, 121] width 77 height 10
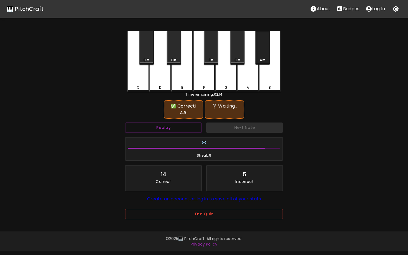
click at [264, 54] on div "A#" at bounding box center [262, 48] width 14 height 34
click at [190, 124] on button "Replay" at bounding box center [163, 128] width 77 height 10
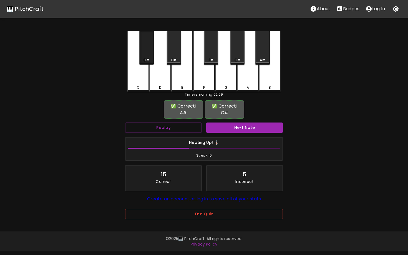
click at [147, 52] on div "C#" at bounding box center [146, 48] width 14 height 34
click at [246, 123] on button "Next Note" at bounding box center [244, 128] width 77 height 10
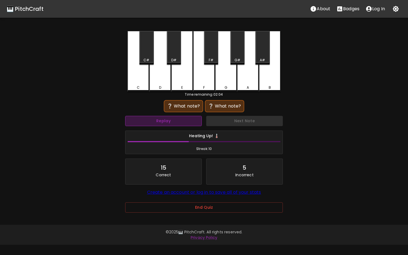
click at [187, 123] on button "Replay" at bounding box center [163, 121] width 77 height 10
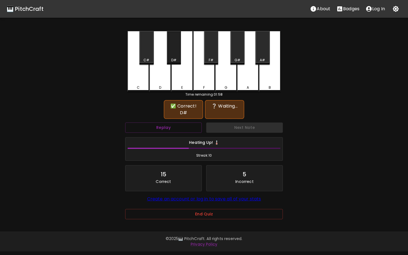
click at [174, 55] on div "D#" at bounding box center [174, 48] width 14 height 34
click at [181, 123] on button "Replay" at bounding box center [163, 128] width 77 height 10
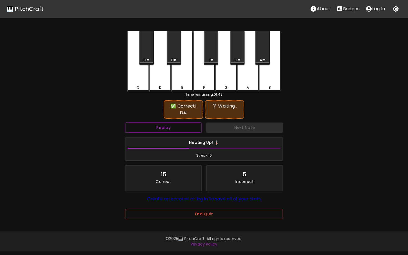
click at [181, 123] on button "Replay" at bounding box center [163, 128] width 77 height 10
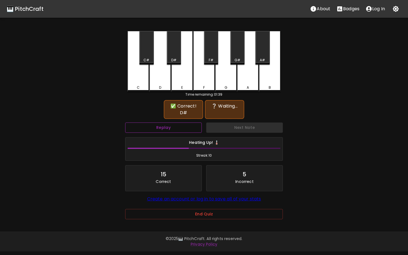
click at [181, 123] on button "Replay" at bounding box center [163, 128] width 77 height 10
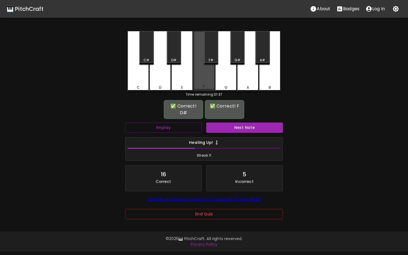
click at [205, 80] on div "F" at bounding box center [204, 61] width 22 height 60
click at [224, 125] on button "Next Note" at bounding box center [244, 128] width 77 height 10
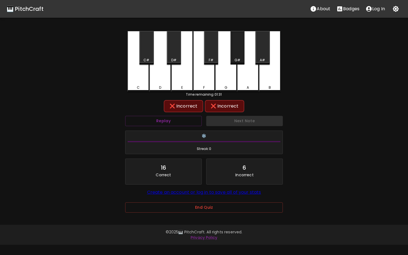
click at [239, 53] on div "G#" at bounding box center [237, 48] width 14 height 34
click at [266, 53] on div "A#" at bounding box center [262, 48] width 14 height 34
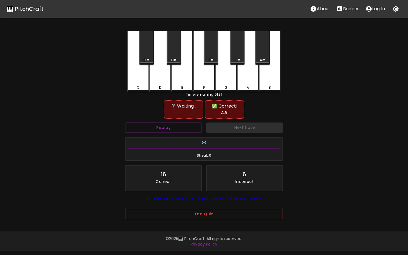
click at [213, 56] on div "F#" at bounding box center [211, 48] width 14 height 34
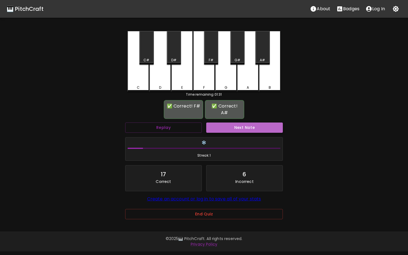
click at [234, 123] on button "Next Note" at bounding box center [244, 128] width 77 height 10
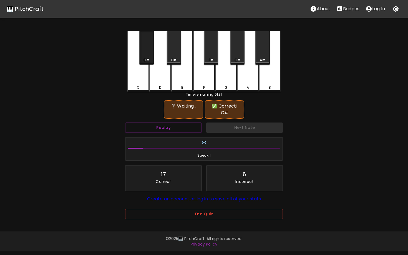
click at [147, 52] on div "C#" at bounding box center [146, 48] width 14 height 34
click at [187, 123] on button "Replay" at bounding box center [163, 128] width 77 height 10
click at [212, 56] on div "F#" at bounding box center [211, 48] width 14 height 34
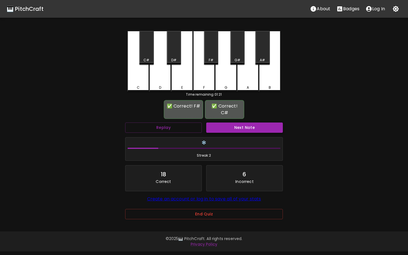
click at [245, 124] on button "Next Note" at bounding box center [244, 128] width 77 height 10
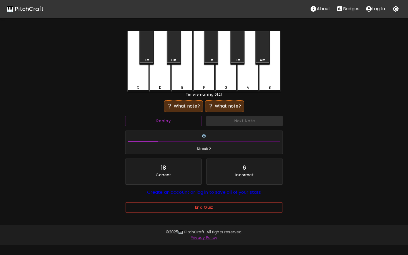
click at [214, 58] on div "F#" at bounding box center [211, 60] width 13 height 5
click at [206, 81] on div "F" at bounding box center [204, 61] width 22 height 61
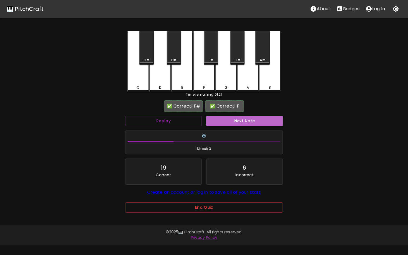
click at [234, 125] on button "Next Note" at bounding box center [244, 121] width 77 height 10
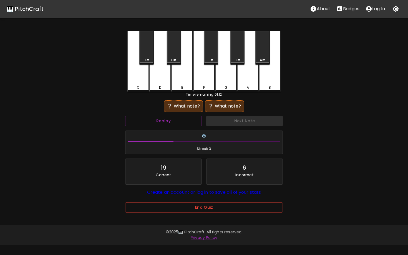
click at [271, 83] on div "B" at bounding box center [270, 61] width 22 height 61
click at [178, 121] on button "Replay" at bounding box center [163, 121] width 77 height 10
click at [163, 125] on button "Replay" at bounding box center [163, 121] width 77 height 10
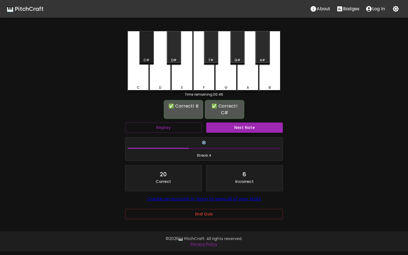
click at [147, 57] on div "C#" at bounding box center [146, 48] width 14 height 34
click at [225, 123] on button "Next Note" at bounding box center [244, 128] width 77 height 10
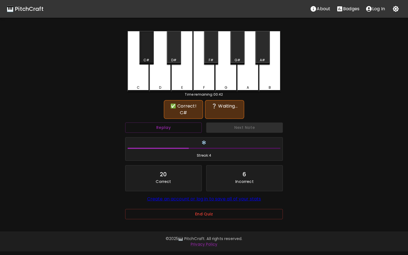
click at [149, 58] on div "C#" at bounding box center [147, 60] width 6 height 5
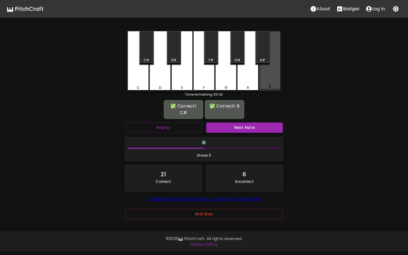
click at [273, 75] on div "B" at bounding box center [270, 61] width 22 height 60
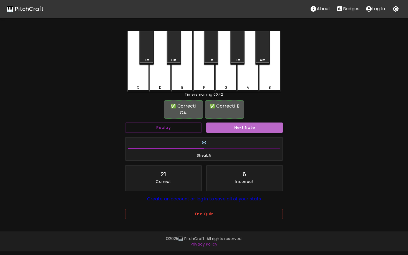
click at [254, 123] on button "Next Note" at bounding box center [244, 128] width 77 height 10
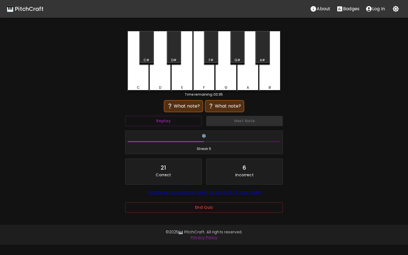
click at [175, 49] on div "D#" at bounding box center [174, 48] width 14 height 34
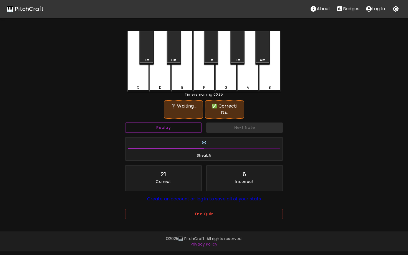
click at [183, 123] on button "Replay" at bounding box center [163, 128] width 77 height 10
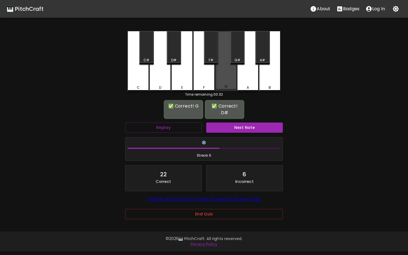
click at [228, 85] on div "G" at bounding box center [226, 86] width 21 height 5
click at [244, 123] on button "Next Note" at bounding box center [244, 128] width 77 height 10
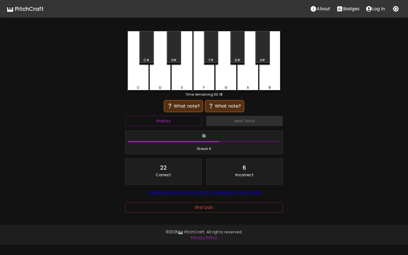
click at [272, 84] on div "B" at bounding box center [270, 61] width 22 height 61
click at [185, 119] on button "Replay" at bounding box center [163, 121] width 77 height 10
click at [210, 40] on div "F#" at bounding box center [211, 48] width 14 height 34
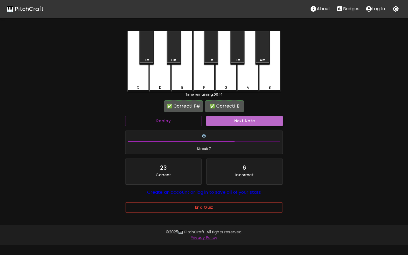
click at [241, 121] on button "Next Note" at bounding box center [244, 121] width 77 height 10
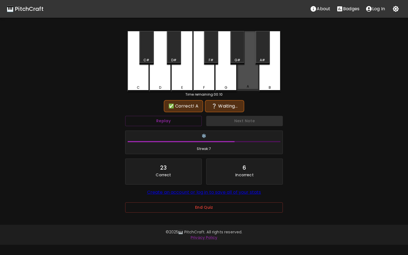
click at [248, 88] on div "A" at bounding box center [248, 86] width 2 height 5
click at [211, 54] on div "F#" at bounding box center [211, 48] width 14 height 34
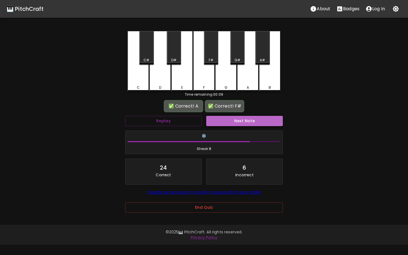
click at [244, 125] on button "Next Note" at bounding box center [244, 121] width 77 height 10
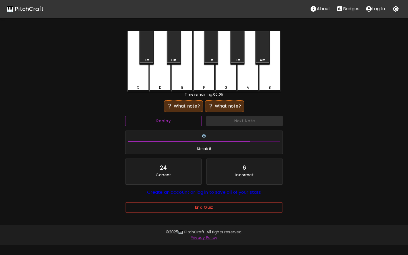
click at [186, 123] on button "Replay" at bounding box center [163, 121] width 77 height 10
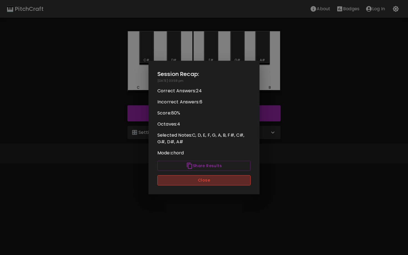
click at [228, 183] on button "Close" at bounding box center [203, 180] width 93 height 10
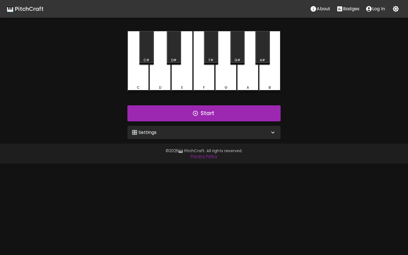
click at [212, 136] on div "🎛️ Settings" at bounding box center [203, 132] width 153 height 13
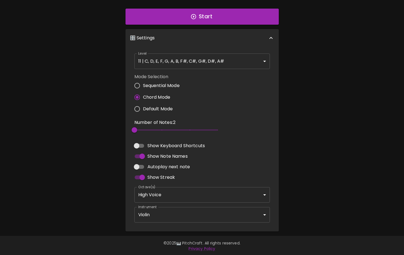
scroll to position [97, 0]
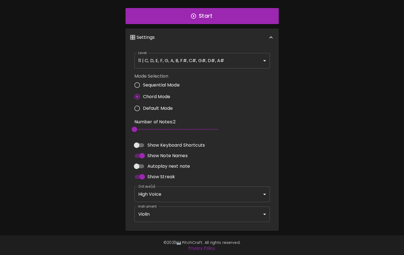
click at [143, 106] on span "Default Mode" at bounding box center [158, 108] width 30 height 7
click at [143, 106] on input "Default Mode" at bounding box center [137, 109] width 12 height 12
radio input "true"
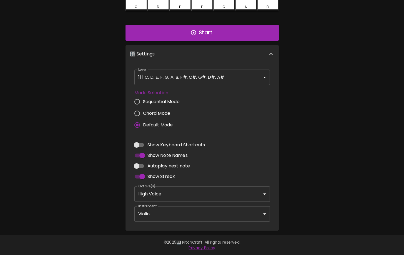
scroll to position [81, 0]
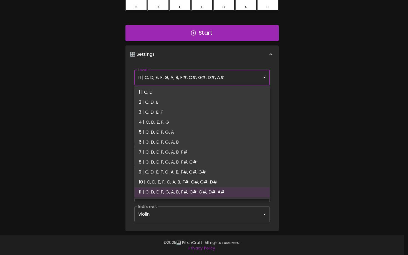
click at [185, 75] on body "🎹 PitchCraft About Badges Log In C C# D D# E F F# G G# A A# B Start 🎛️ Settings…" at bounding box center [204, 87] width 408 height 336
click at [185, 75] on div at bounding box center [204, 127] width 408 height 255
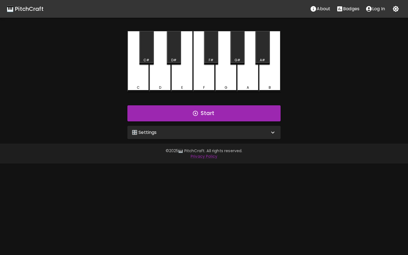
click at [190, 130] on div "🎛️ Settings" at bounding box center [201, 132] width 138 height 7
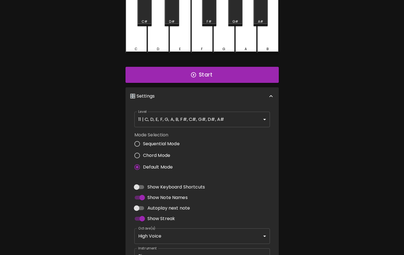
scroll to position [39, 0]
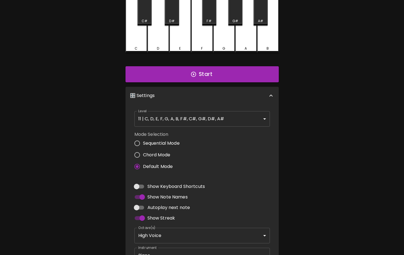
click at [159, 152] on span "Chord Mode" at bounding box center [156, 155] width 27 height 7
click at [143, 152] on input "Chord Mode" at bounding box center [137, 155] width 12 height 12
radio input "true"
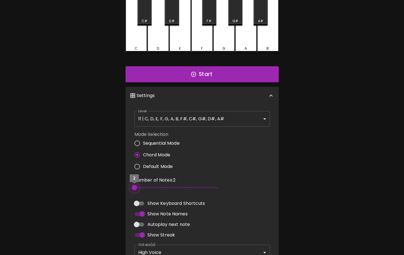
type input "5"
drag, startPoint x: 136, startPoint y: 187, endPoint x: 251, endPoint y: 188, distance: 114.7
click at [251, 188] on div "Number of Notes: 5 5" at bounding box center [202, 185] width 140 height 21
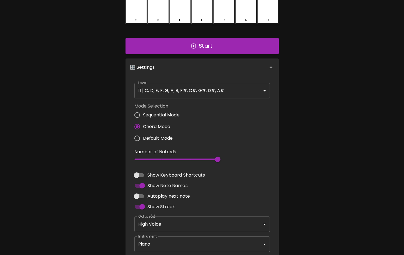
scroll to position [0, 0]
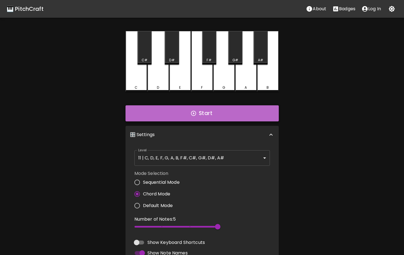
click at [234, 117] on button "Start" at bounding box center [201, 114] width 153 height 16
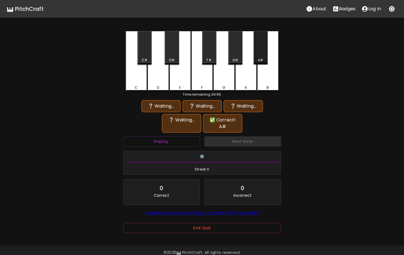
click at [262, 54] on div "A#" at bounding box center [260, 48] width 14 height 34
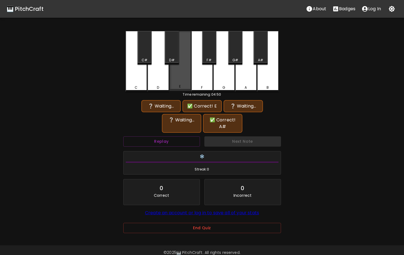
click at [187, 85] on div "E" at bounding box center [180, 61] width 22 height 60
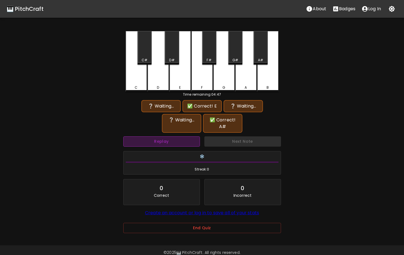
click at [185, 137] on button "Replay" at bounding box center [161, 142] width 77 height 10
click at [258, 55] on div "A#" at bounding box center [260, 48] width 14 height 34
click at [184, 79] on div "E" at bounding box center [180, 61] width 22 height 61
click at [183, 141] on div "Replay" at bounding box center [161, 141] width 81 height 15
click at [184, 137] on button "Replay" at bounding box center [161, 142] width 77 height 10
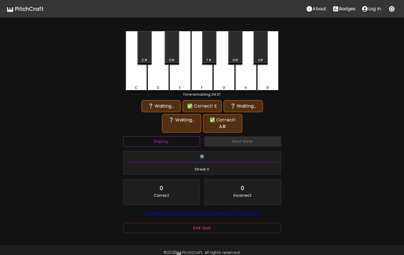
click at [184, 137] on button "Replay" at bounding box center [161, 142] width 77 height 10
click at [264, 52] on div "A#" at bounding box center [260, 48] width 14 height 34
click at [183, 86] on div "E" at bounding box center [180, 87] width 21 height 5
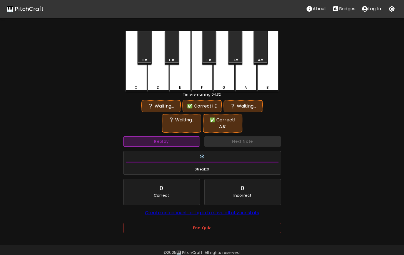
click at [186, 137] on button "Replay" at bounding box center [161, 142] width 77 height 10
click at [184, 86] on div "E" at bounding box center [180, 87] width 21 height 5
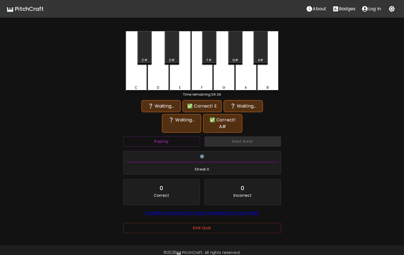
click at [179, 149] on div "❄️ Streak: 0" at bounding box center [202, 163] width 162 height 28
click at [180, 140] on div "Replay" at bounding box center [161, 141] width 81 height 15
click at [180, 137] on button "Replay" at bounding box center [161, 142] width 77 height 10
click at [156, 86] on div "D" at bounding box center [158, 87] width 21 height 5
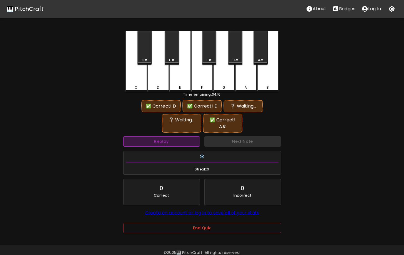
click at [181, 138] on button "Replay" at bounding box center [161, 142] width 77 height 10
click at [169, 137] on button "Replay" at bounding box center [161, 142] width 77 height 10
click at [190, 137] on button "Replay" at bounding box center [161, 142] width 77 height 10
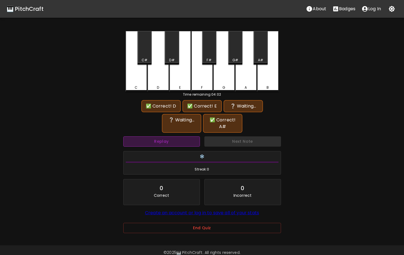
click at [190, 137] on button "Replay" at bounding box center [161, 142] width 77 height 10
click at [192, 137] on button "Replay" at bounding box center [161, 142] width 77 height 10
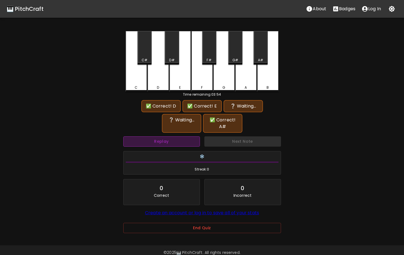
click at [193, 137] on button "Replay" at bounding box center [161, 142] width 77 height 10
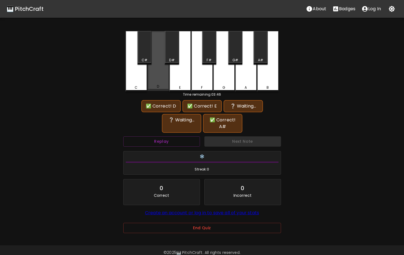
click at [164, 87] on div "D" at bounding box center [158, 86] width 21 height 5
click at [175, 87] on div "E" at bounding box center [180, 87] width 21 height 5
click at [259, 49] on div "A#" at bounding box center [260, 48] width 14 height 34
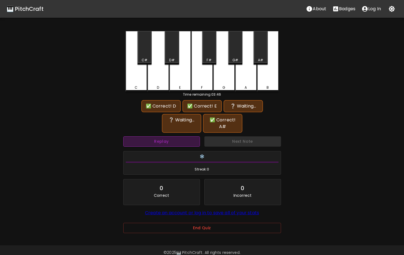
click at [189, 137] on button "Replay" at bounding box center [161, 142] width 77 height 10
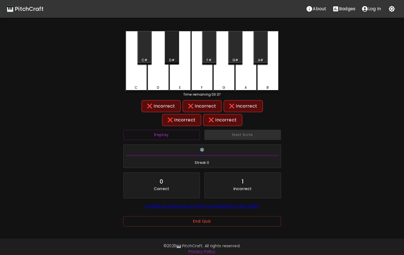
click at [172, 54] on div "D#" at bounding box center [172, 48] width 14 height 34
click at [189, 135] on button "Replay" at bounding box center [161, 135] width 77 height 10
click at [265, 47] on div "A#" at bounding box center [260, 48] width 14 height 34
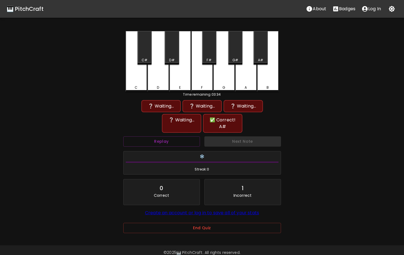
click at [181, 79] on div "E" at bounding box center [180, 61] width 22 height 61
click at [165, 83] on div "D" at bounding box center [158, 61] width 22 height 61
click at [176, 137] on button "Replay" at bounding box center [161, 142] width 77 height 10
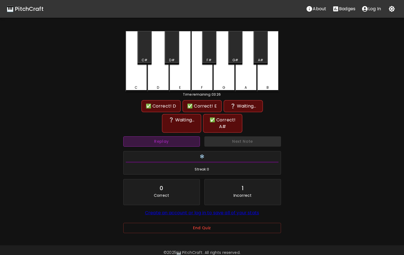
click at [184, 137] on button "Replay" at bounding box center [161, 142] width 77 height 10
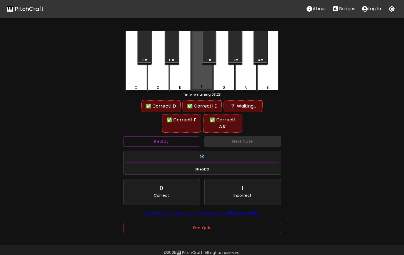
click at [200, 73] on div "F" at bounding box center [202, 61] width 22 height 60
click at [187, 149] on div "❄️ Streak: 0" at bounding box center [202, 163] width 162 height 28
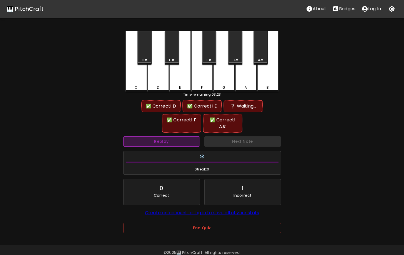
click at [188, 137] on button "Replay" at bounding box center [161, 142] width 77 height 10
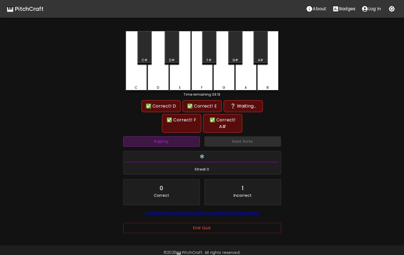
click at [188, 137] on button "Replay" at bounding box center [161, 142] width 77 height 10
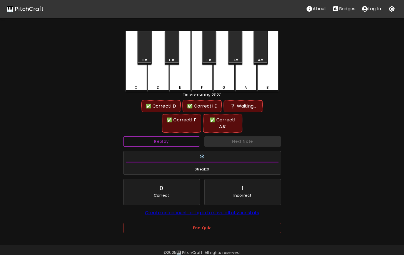
click at [188, 137] on button "Replay" at bounding box center [161, 142] width 77 height 10
click at [186, 137] on button "Replay" at bounding box center [161, 142] width 77 height 10
click at [194, 138] on button "Replay" at bounding box center [161, 142] width 77 height 10
click at [239, 49] on div "G#" at bounding box center [235, 48] width 14 height 34
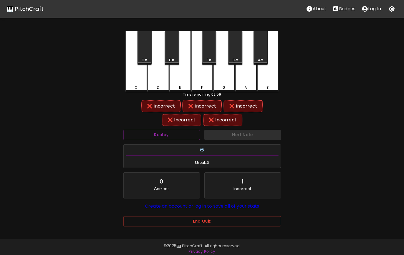
click at [260, 58] on div "A#" at bounding box center [260, 60] width 5 height 5
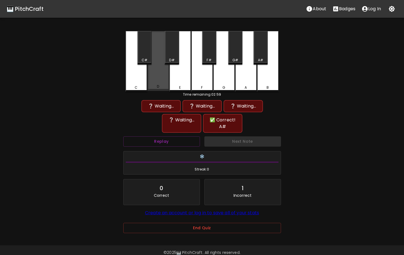
click at [163, 87] on div "D" at bounding box center [158, 86] width 21 height 5
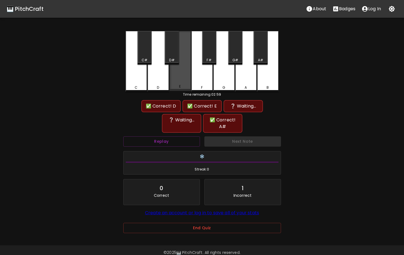
click at [182, 84] on div "E" at bounding box center [180, 61] width 22 height 60
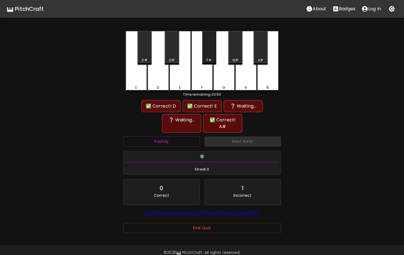
click at [207, 55] on div "F#" at bounding box center [209, 48] width 14 height 34
click at [262, 56] on div "A#" at bounding box center [260, 48] width 14 height 34
click at [165, 85] on div "D" at bounding box center [158, 61] width 22 height 61
click at [181, 85] on div "E" at bounding box center [180, 61] width 22 height 61
click at [201, 83] on div "F" at bounding box center [202, 61] width 22 height 61
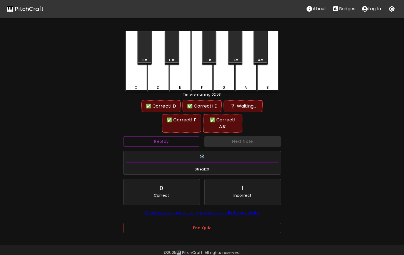
click at [223, 79] on div "G" at bounding box center [224, 61] width 22 height 61
click at [263, 42] on div "A#" at bounding box center [260, 48] width 14 height 34
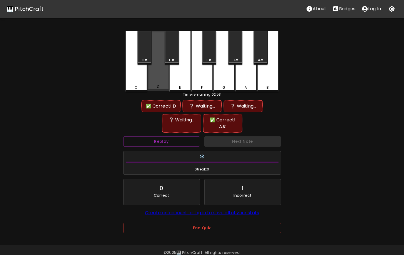
click at [160, 87] on div "D" at bounding box center [158, 86] width 21 height 5
click at [178, 87] on div "E" at bounding box center [180, 87] width 21 height 5
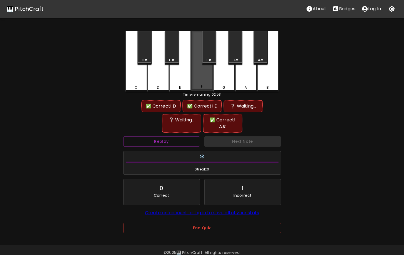
click at [196, 86] on div "F" at bounding box center [202, 86] width 21 height 5
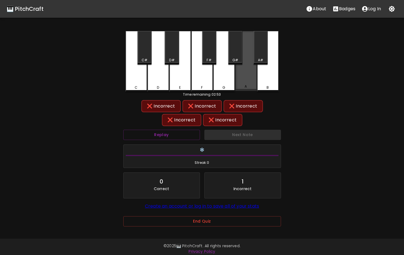
click at [245, 79] on div "A" at bounding box center [246, 61] width 22 height 60
click at [260, 50] on div "A#" at bounding box center [260, 48] width 14 height 34
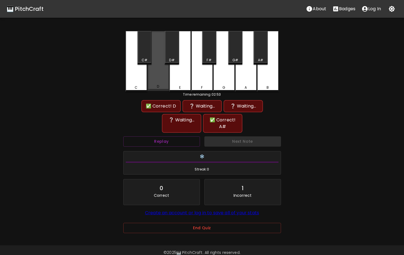
click at [163, 86] on div "D" at bounding box center [158, 86] width 21 height 5
click at [183, 86] on div "E" at bounding box center [180, 87] width 21 height 5
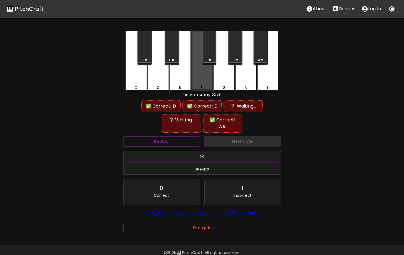
click at [206, 84] on div "F" at bounding box center [202, 61] width 22 height 60
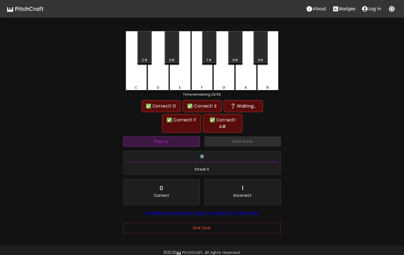
click at [193, 137] on button "Replay" at bounding box center [161, 142] width 77 height 10
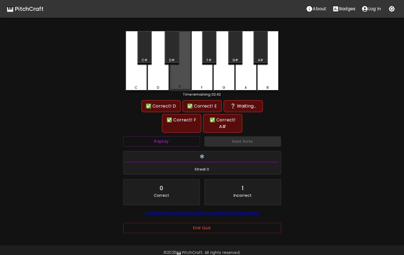
click at [187, 85] on div "E" at bounding box center [180, 61] width 22 height 60
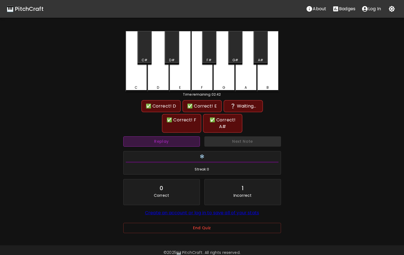
click at [182, 137] on button "Replay" at bounding box center [161, 142] width 77 height 10
click at [200, 74] on div "F" at bounding box center [202, 61] width 22 height 61
click at [195, 137] on button "Replay" at bounding box center [161, 142] width 77 height 10
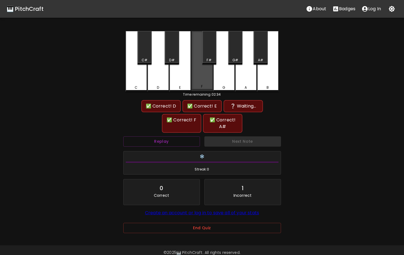
click at [202, 88] on div "F" at bounding box center [202, 86] width 2 height 5
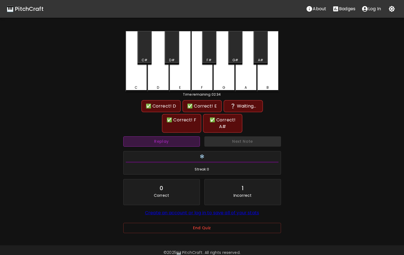
click at [189, 138] on button "Replay" at bounding box center [161, 142] width 77 height 10
click at [189, 137] on button "Replay" at bounding box center [161, 142] width 77 height 10
click at [208, 52] on div "F#" at bounding box center [209, 48] width 14 height 34
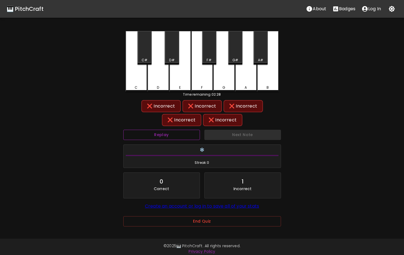
click at [182, 138] on button "Replay" at bounding box center [161, 135] width 77 height 10
click at [260, 49] on div "A#" at bounding box center [260, 48] width 14 height 34
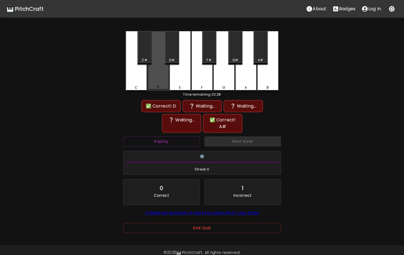
click at [161, 81] on div "D" at bounding box center [158, 61] width 22 height 60
click at [177, 81] on div "E" at bounding box center [180, 61] width 22 height 61
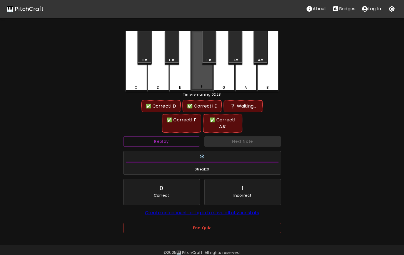
click at [193, 81] on div "F" at bounding box center [202, 61] width 22 height 60
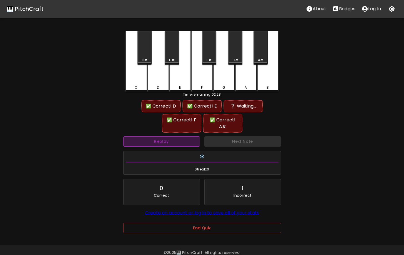
click at [184, 137] on button "Replay" at bounding box center [161, 142] width 77 height 10
click at [159, 79] on div "D" at bounding box center [158, 61] width 22 height 61
click at [161, 137] on button "Replay" at bounding box center [161, 142] width 77 height 10
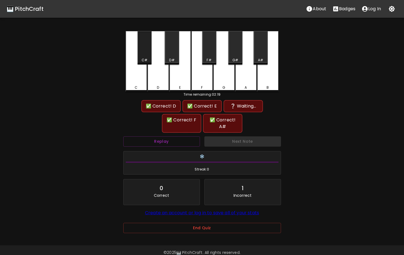
click at [142, 42] on div "C#" at bounding box center [144, 48] width 14 height 34
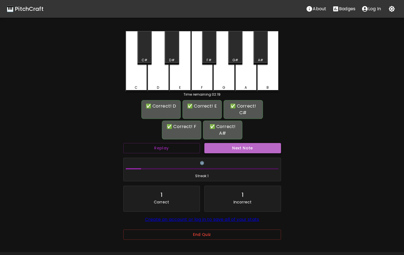
click at [247, 143] on button "Next Note" at bounding box center [242, 148] width 77 height 10
